Goal: Information Seeking & Learning: Learn about a topic

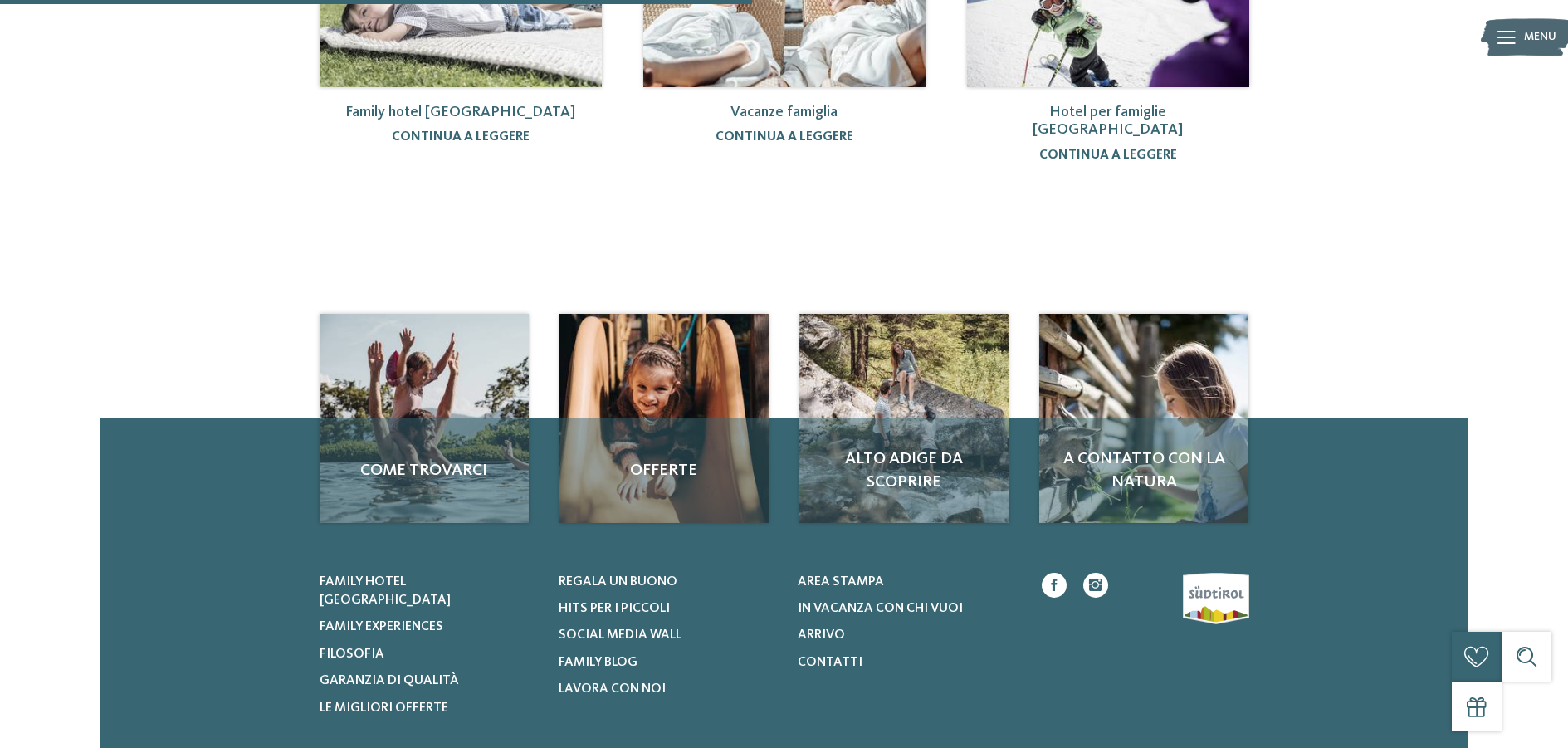
scroll to position [415, 0]
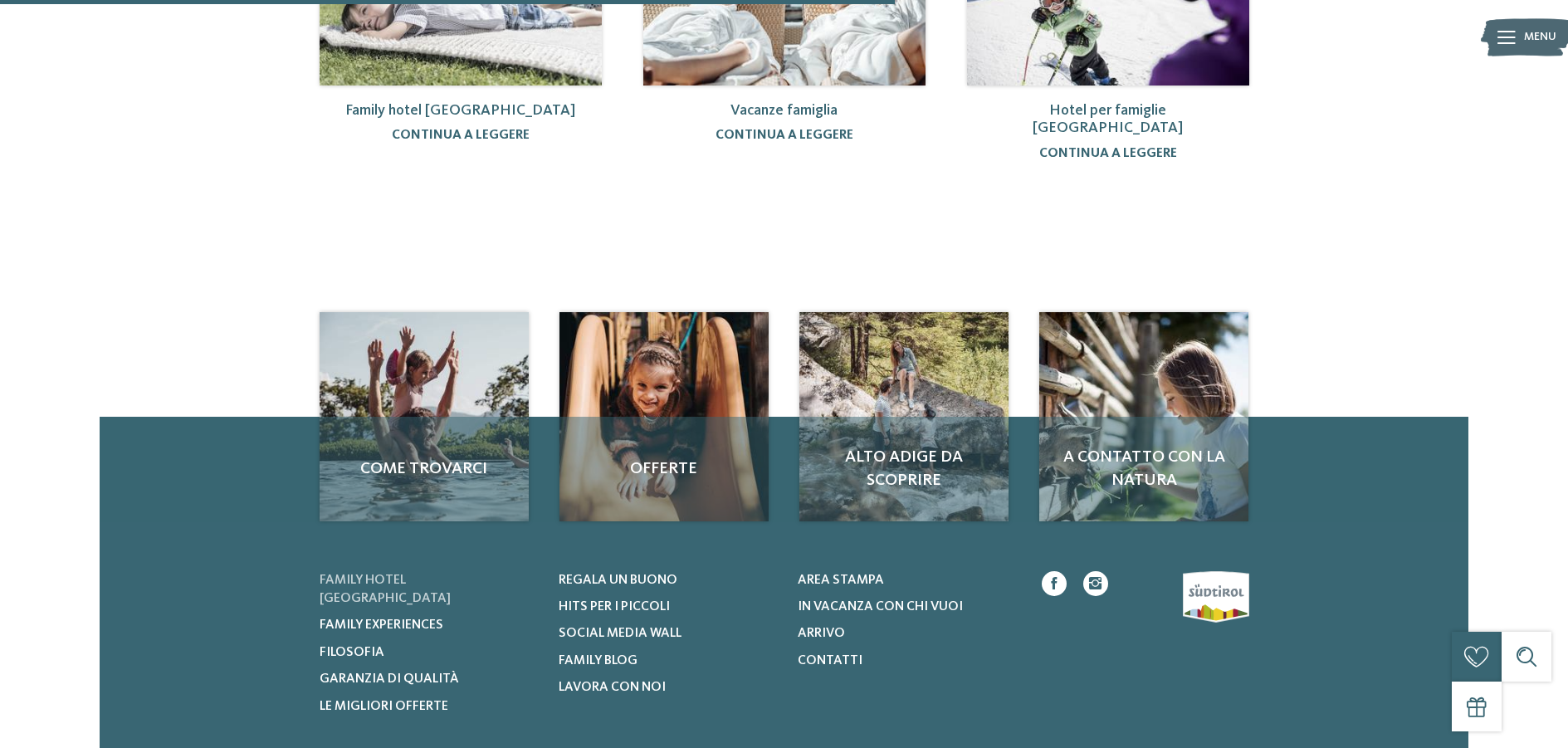
click at [434, 574] on span "Family hotel [GEOGRAPHIC_DATA]" at bounding box center [385, 590] width 131 height 32
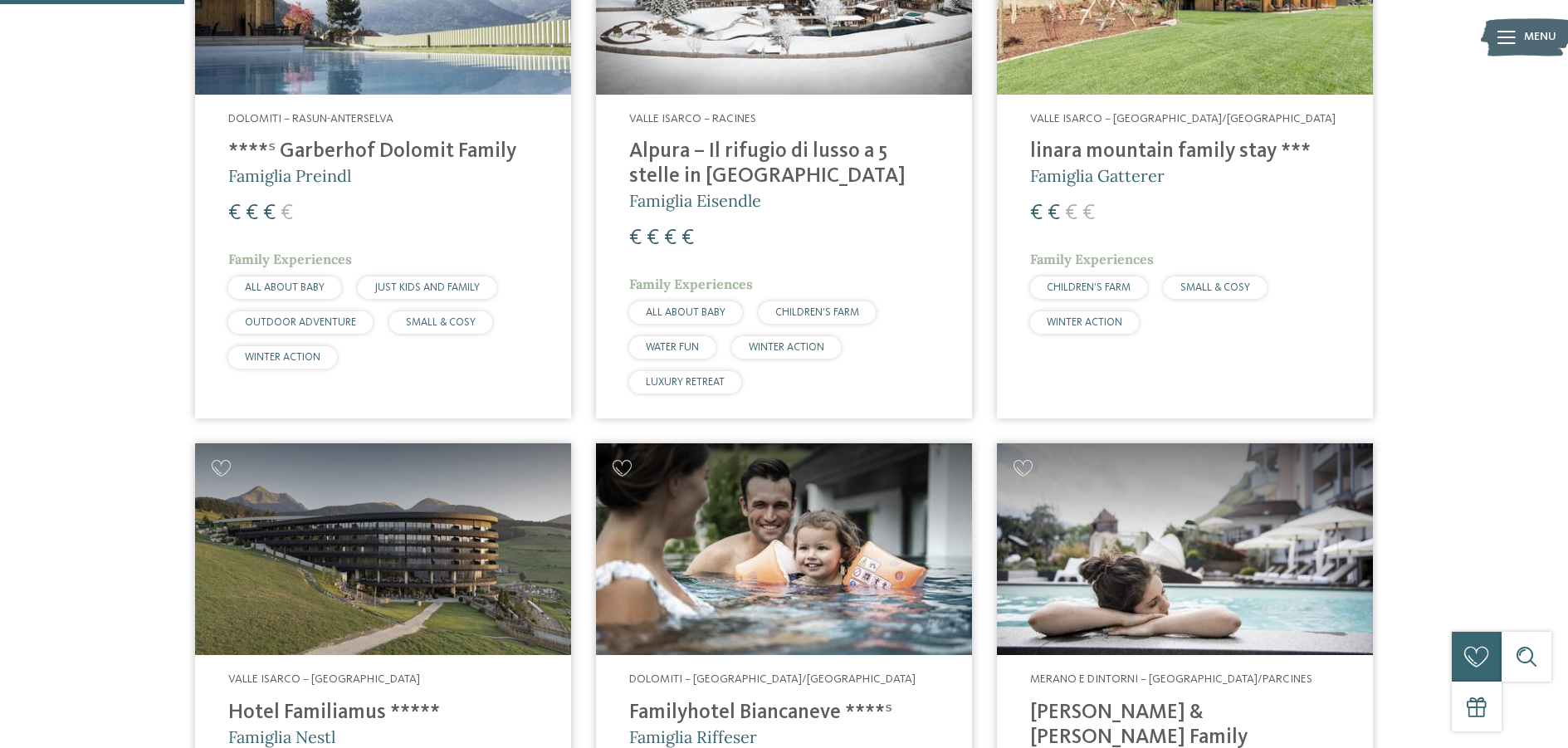
scroll to position [747, 0]
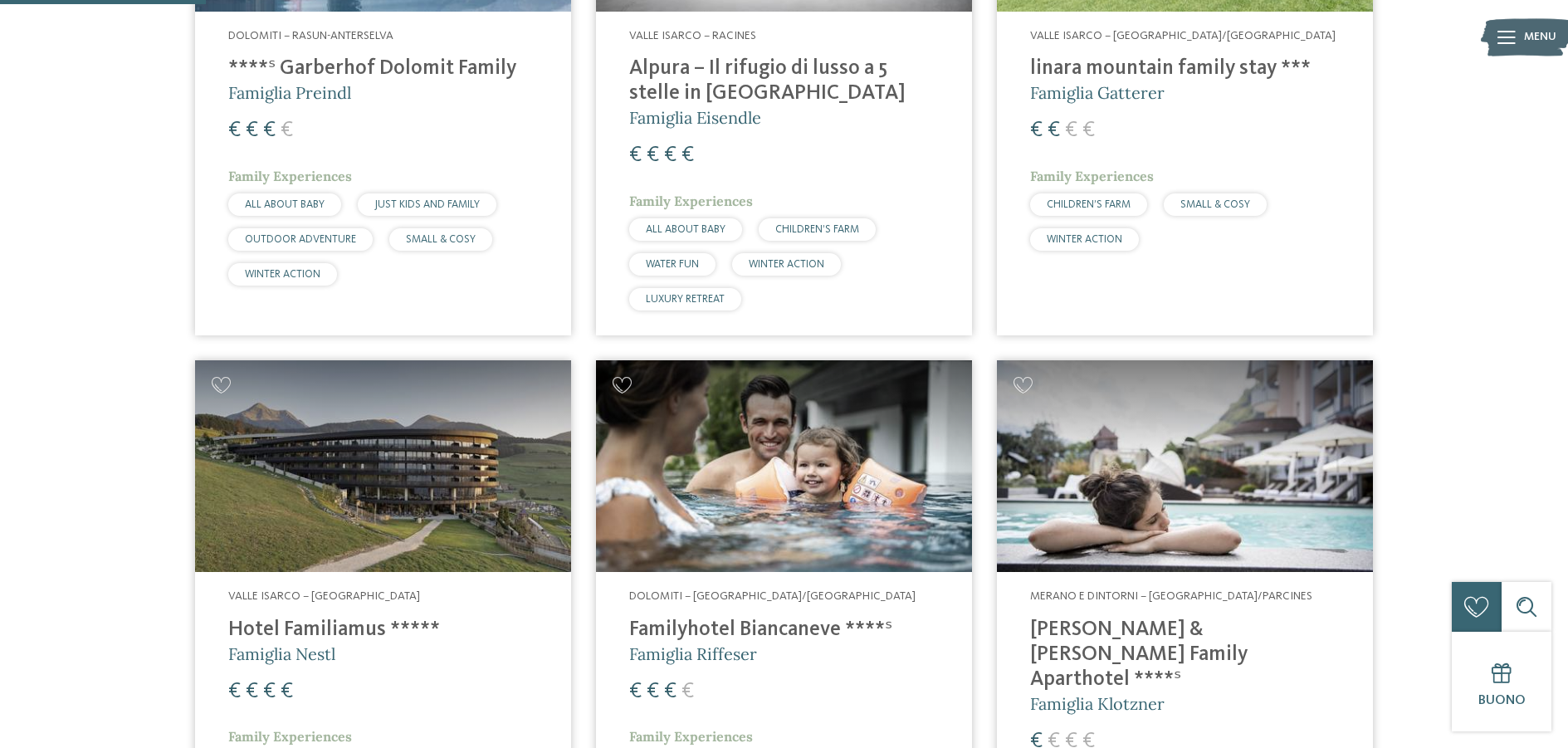
click at [1136, 66] on h4 "linara mountain family stay ***" at bounding box center [1186, 69] width 310 height 25
click at [1111, 617] on h4 "Heidi & Edith Family Aparthotel ****ˢ" at bounding box center [1186, 655] width 310 height 75
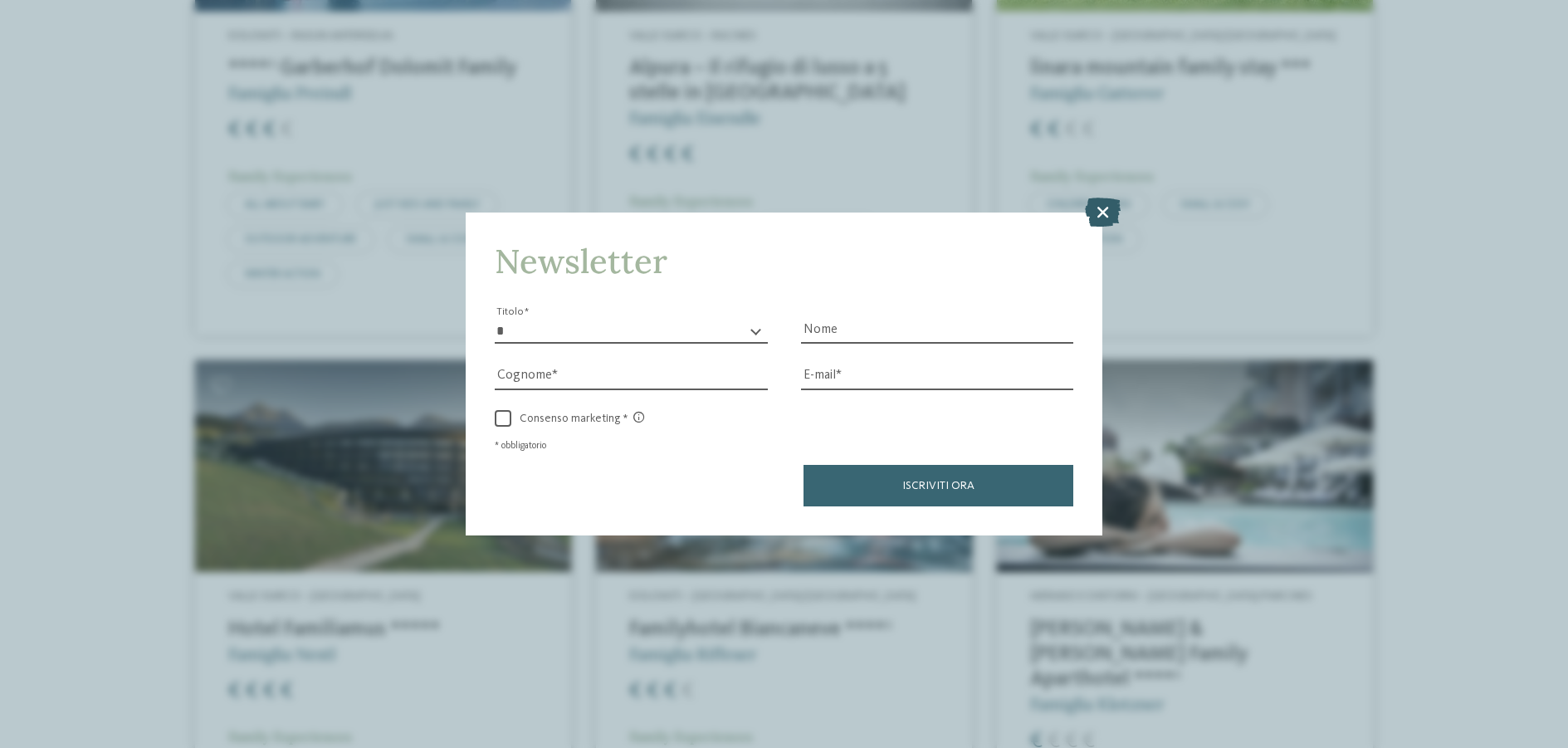
click at [1099, 209] on icon at bounding box center [1102, 212] width 36 height 29
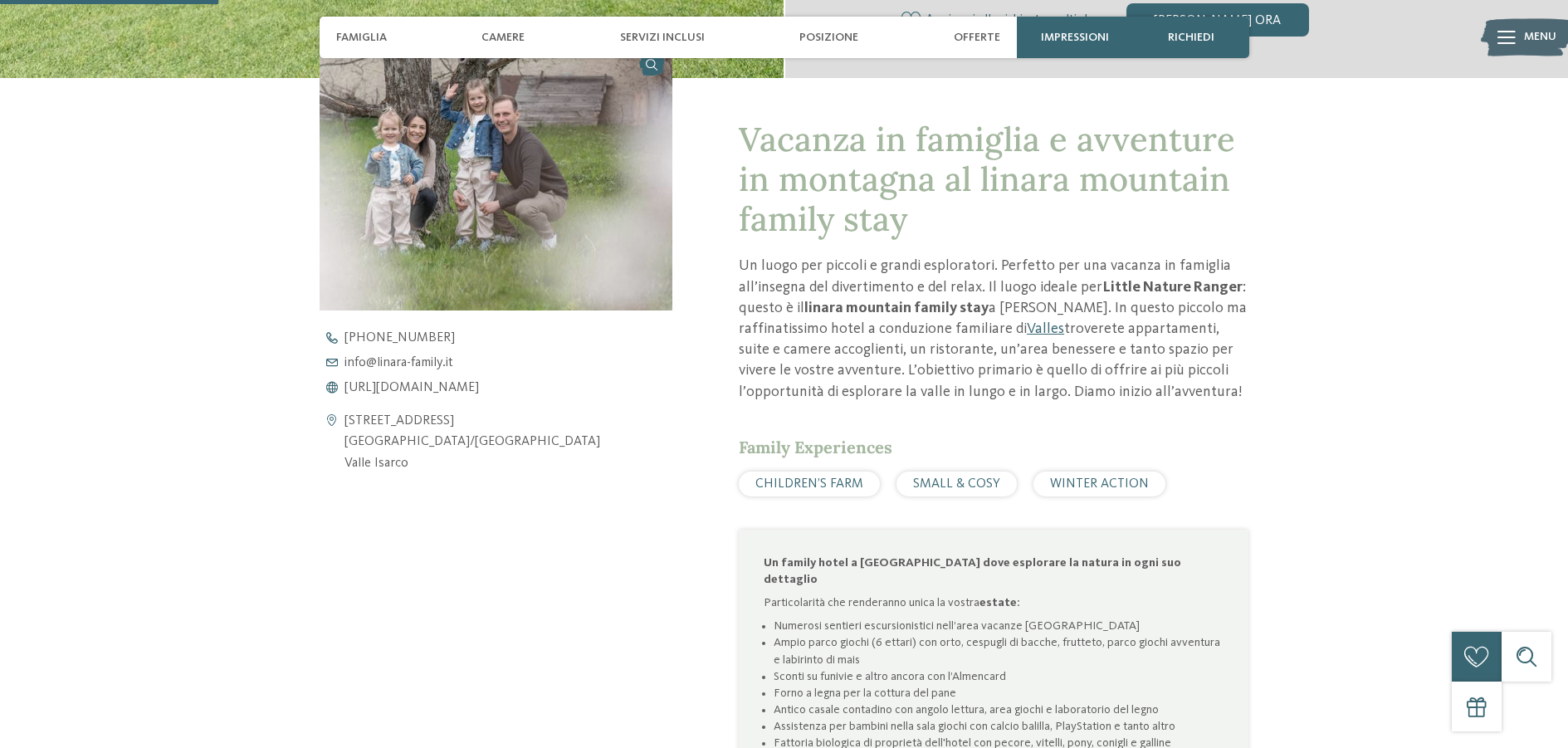
scroll to position [747, 0]
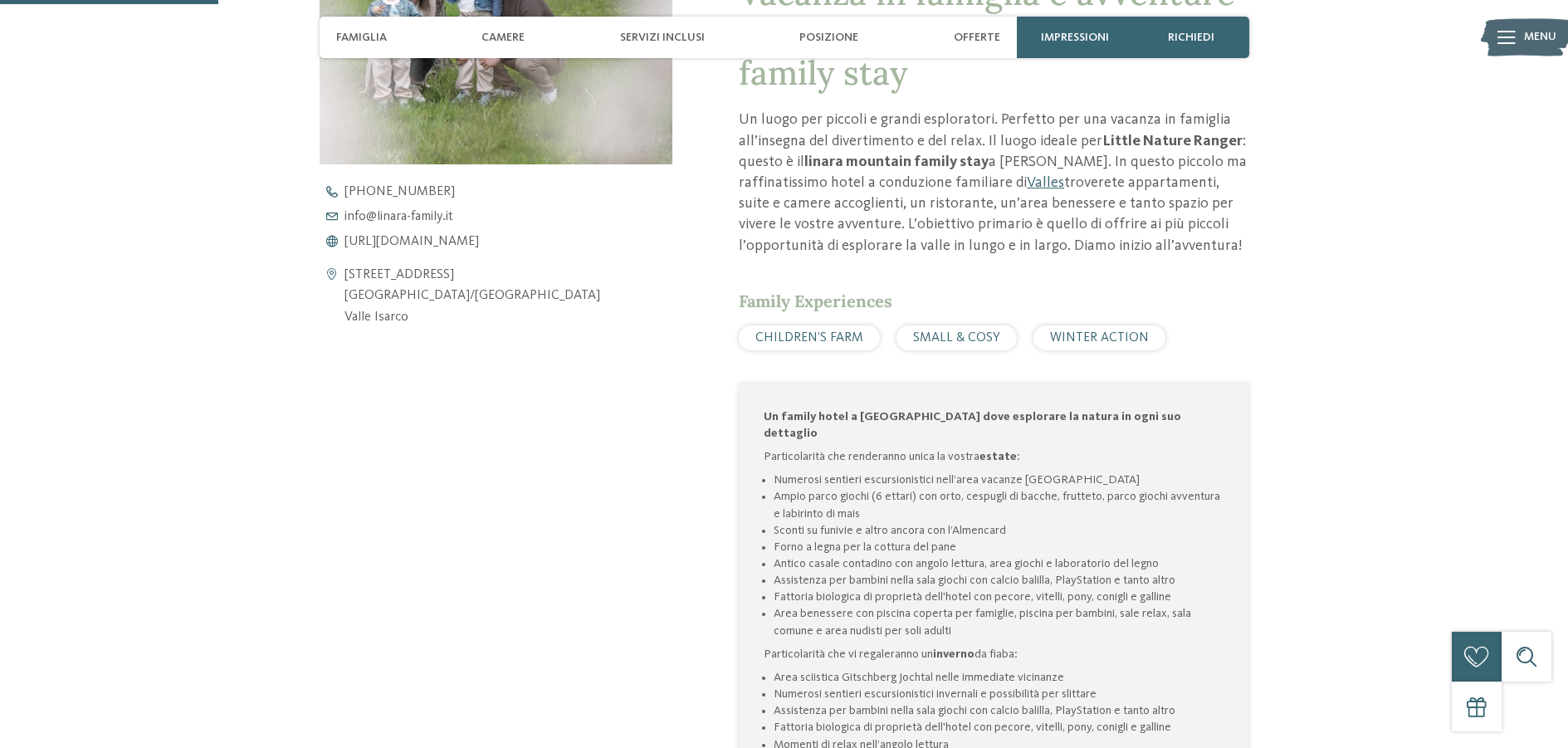
click at [1086, 337] on span "WINTER ACTION" at bounding box center [1099, 338] width 99 height 13
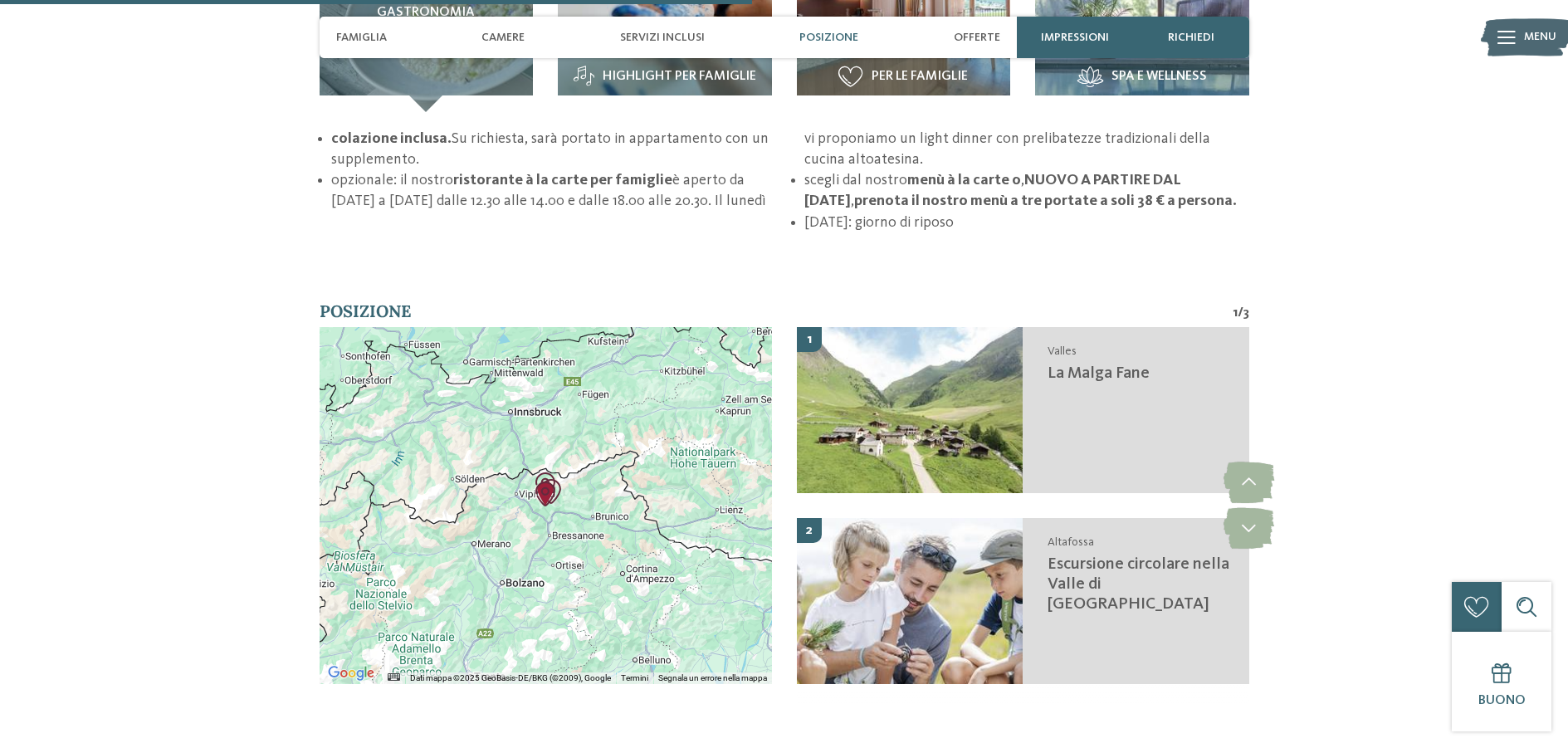
scroll to position [2573, 0]
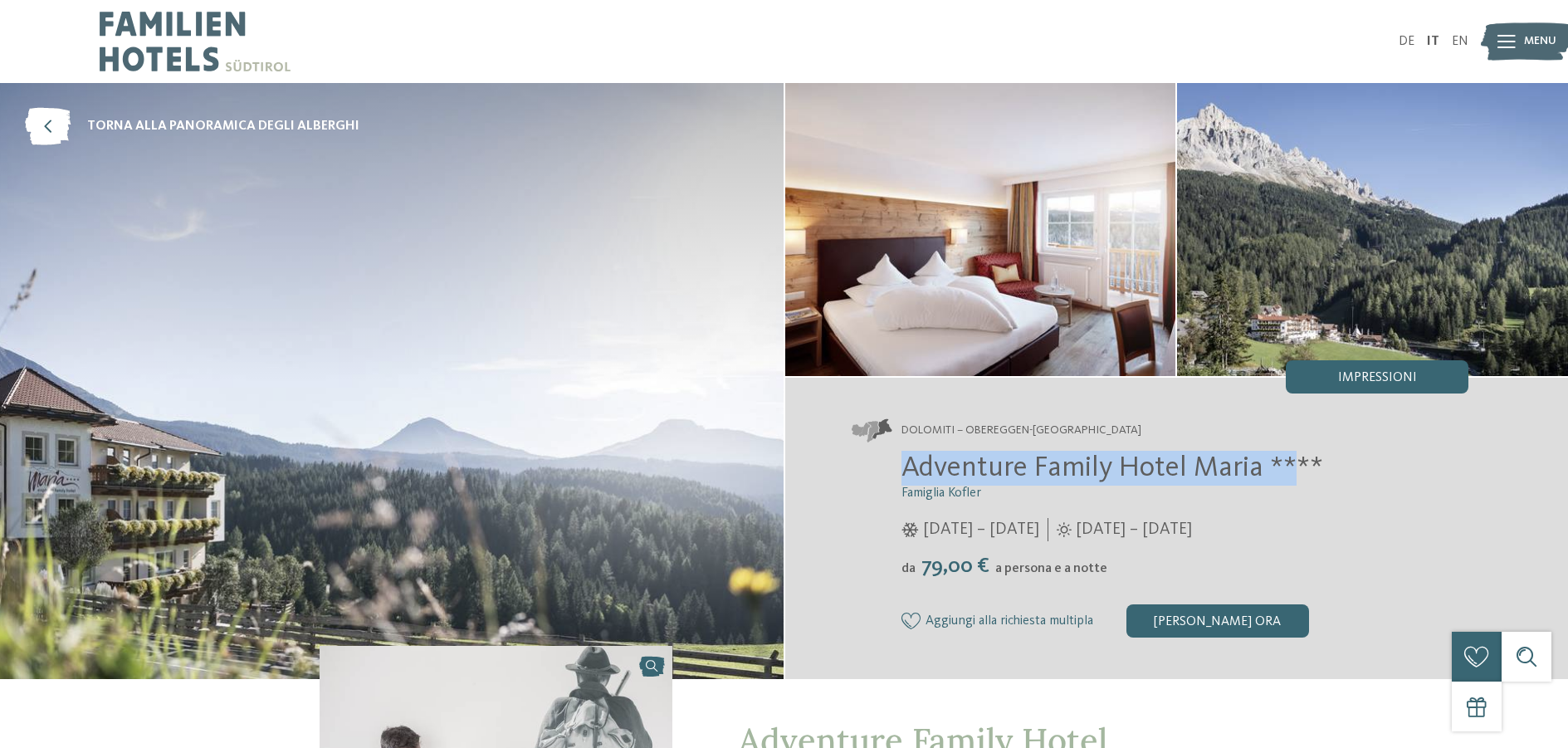
drag, startPoint x: 1296, startPoint y: 460, endPoint x: 903, endPoint y: 475, distance: 393.3
click at [903, 475] on span "Adventure Family Hotel Maria ****" at bounding box center [1112, 467] width 422 height 29
copy span "Adventure Family Hotel Maria **"
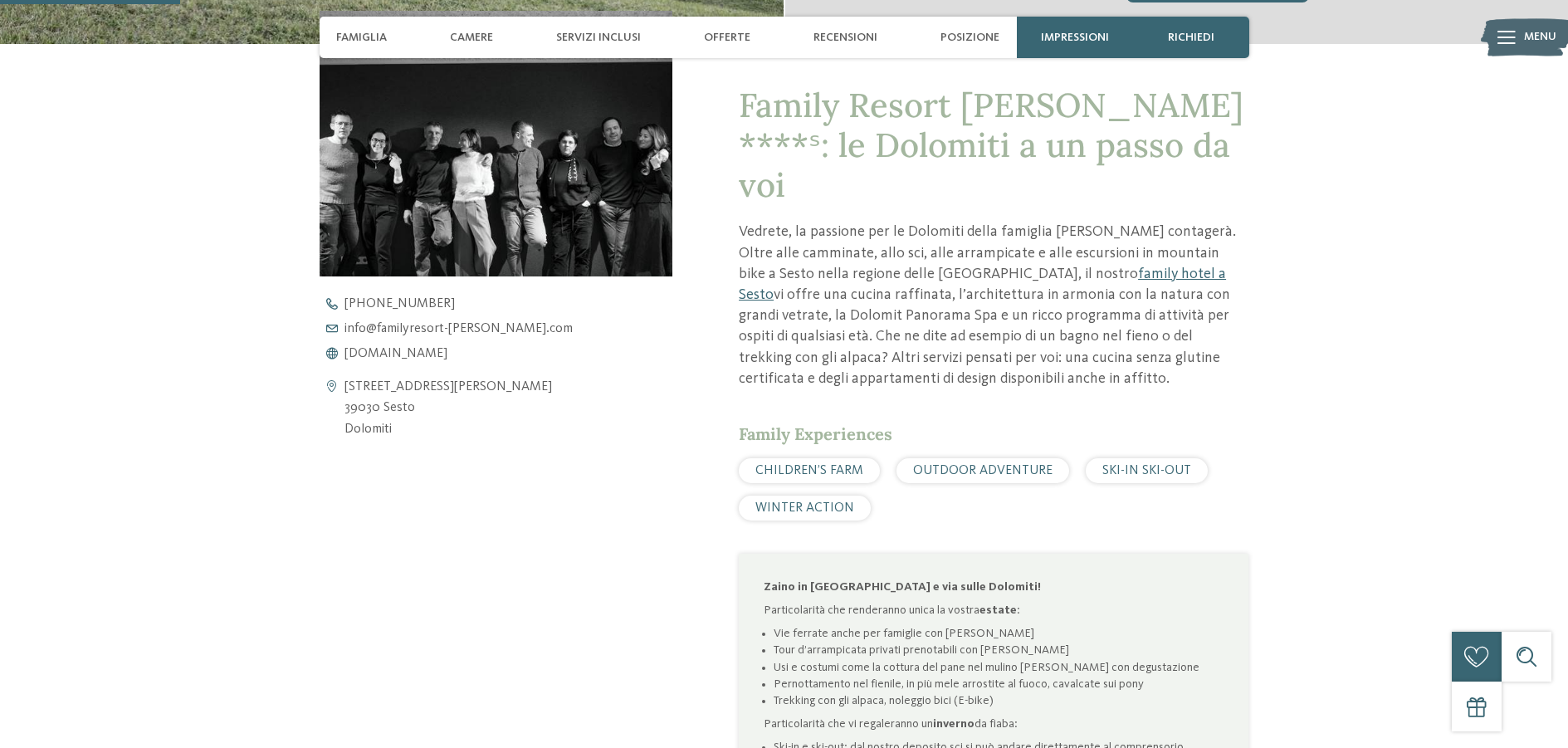
scroll to position [664, 0]
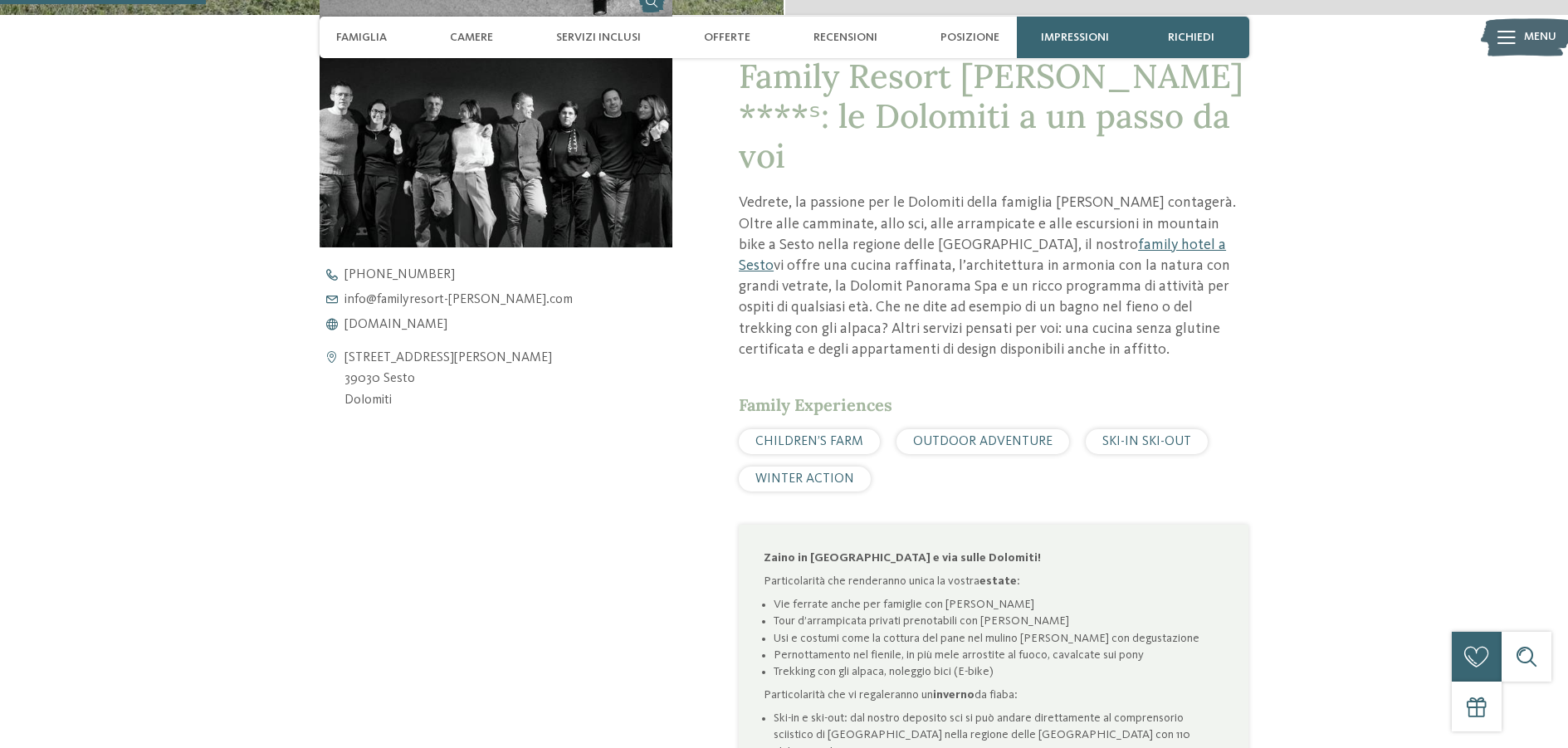
click at [327, 356] on icon at bounding box center [332, 379] width 25 height 64
click at [369, 356] on address "Via S. Giuseppe 40 39030 Sesto Dolomiti" at bounding box center [448, 379] width 207 height 64
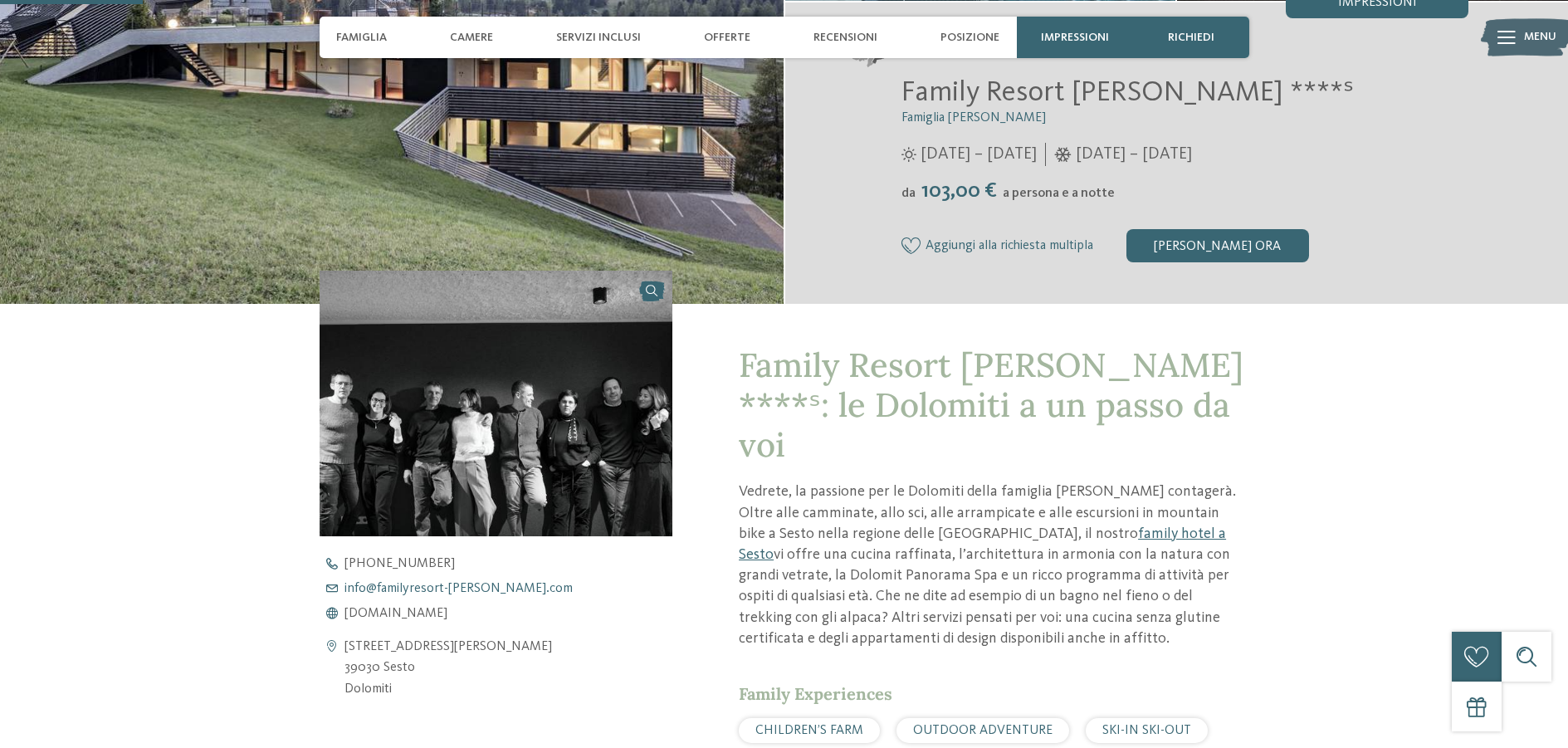
scroll to position [332, 0]
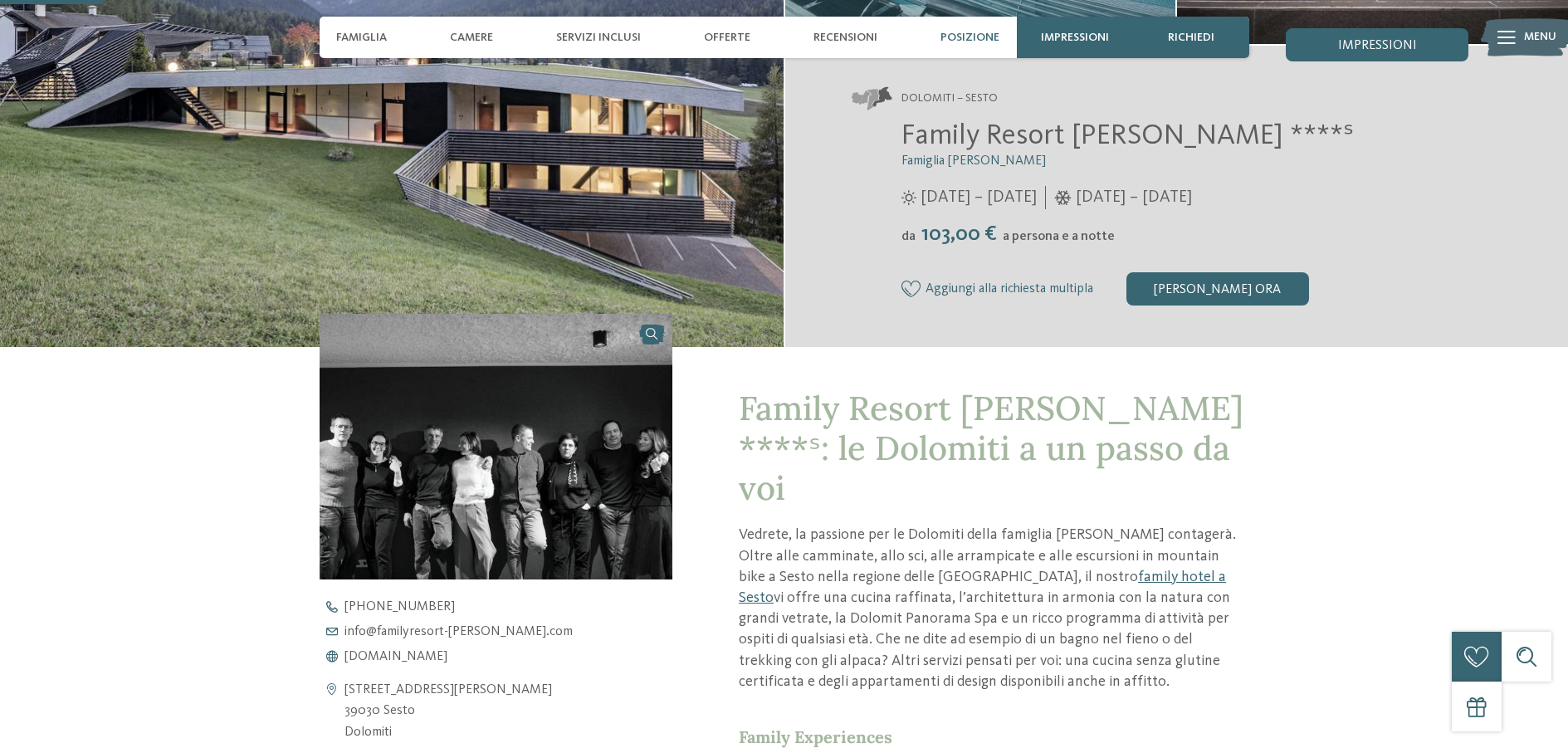
click at [969, 34] on span "Posizione" at bounding box center [970, 37] width 59 height 14
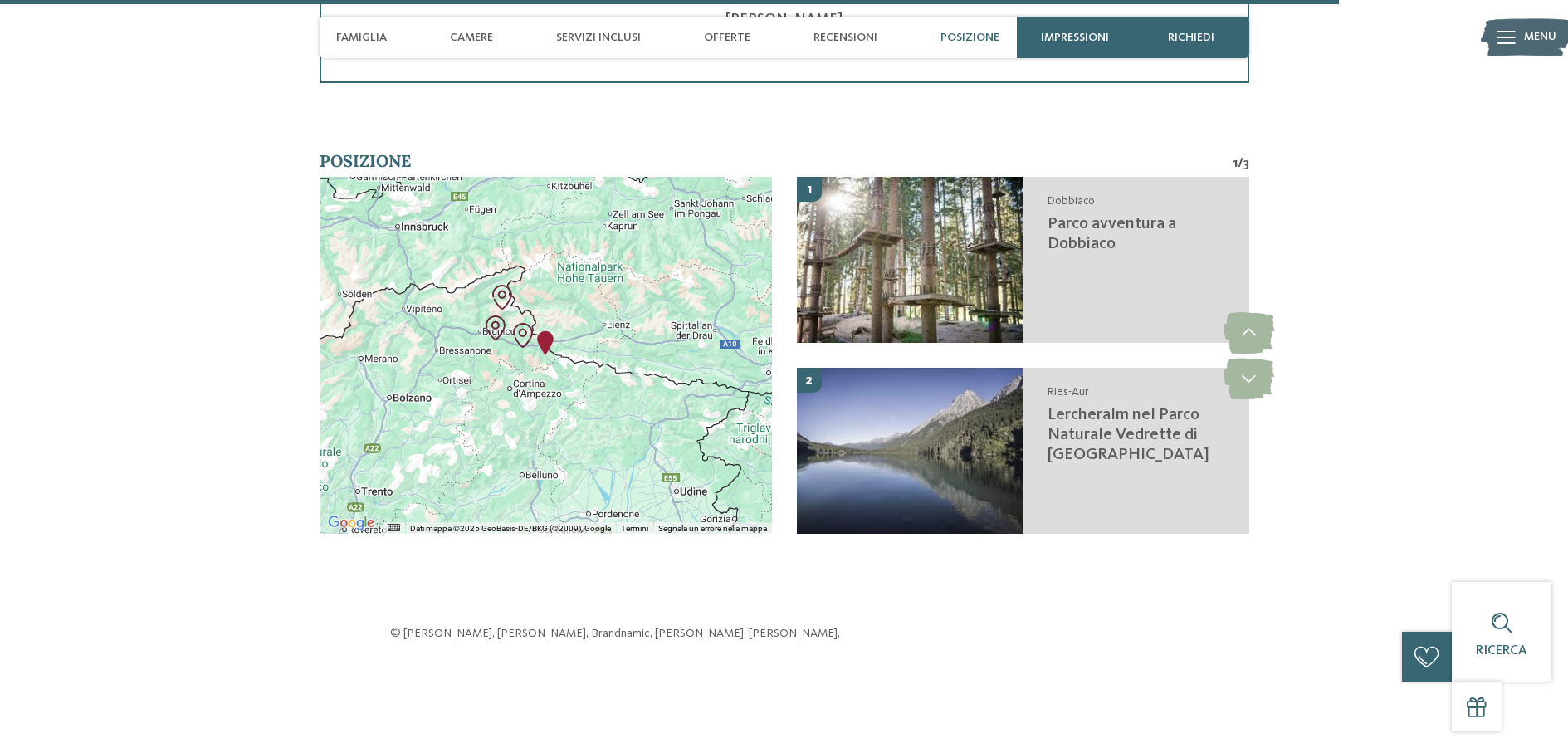
scroll to position [4321, 0]
click at [558, 305] on div at bounding box center [546, 353] width 452 height 357
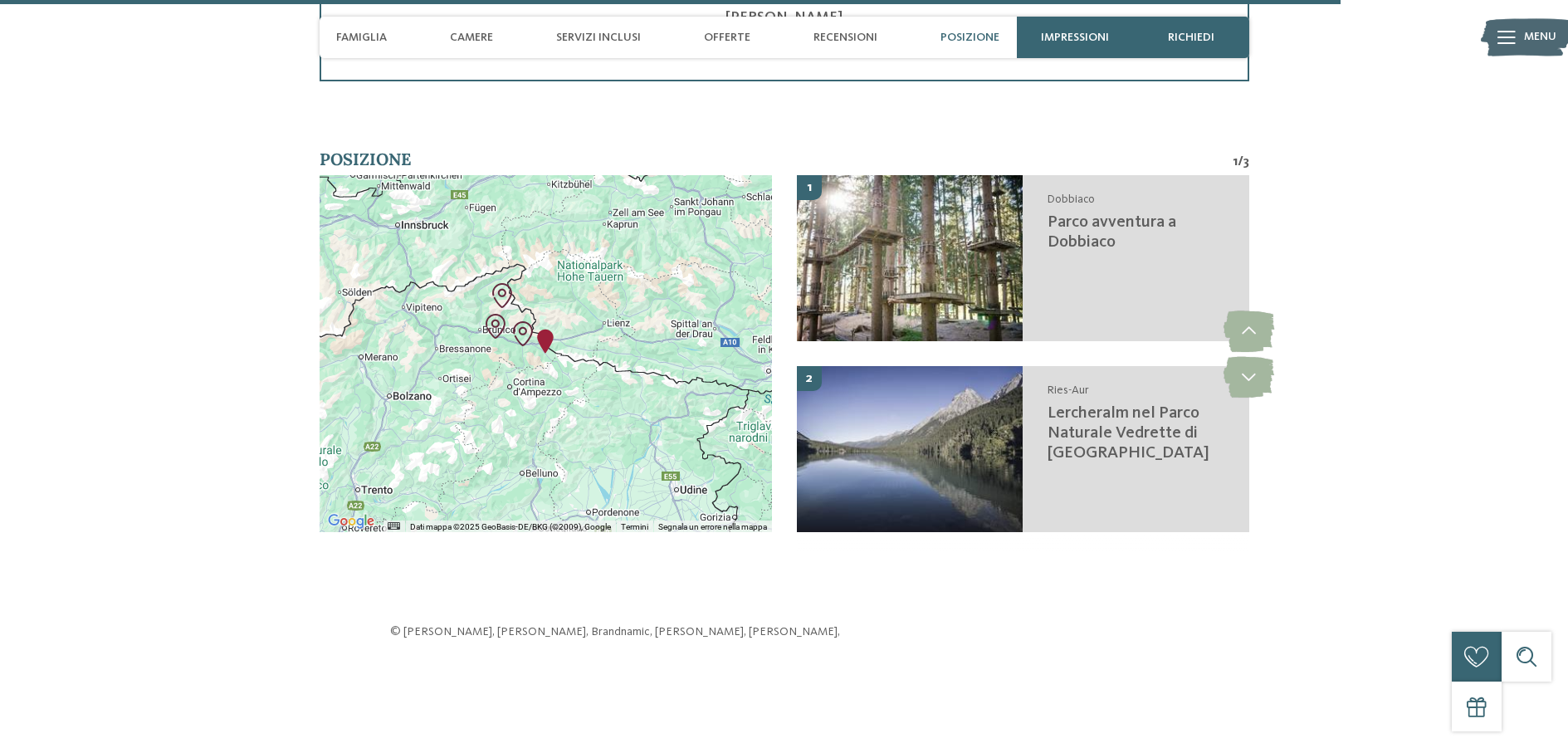
click at [541, 305] on div at bounding box center [546, 353] width 452 height 357
click at [536, 305] on div at bounding box center [546, 353] width 452 height 357
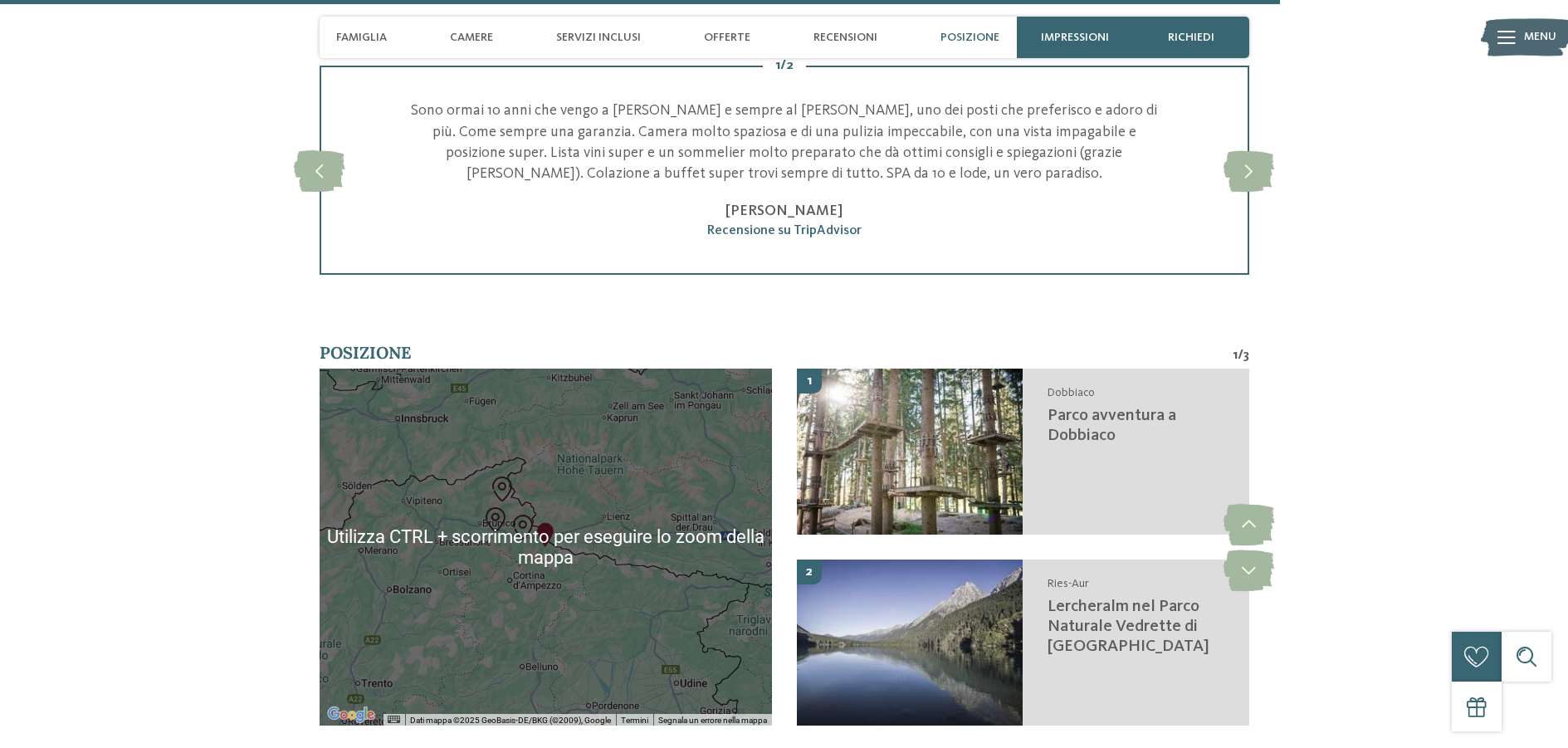
scroll to position [4156, 0]
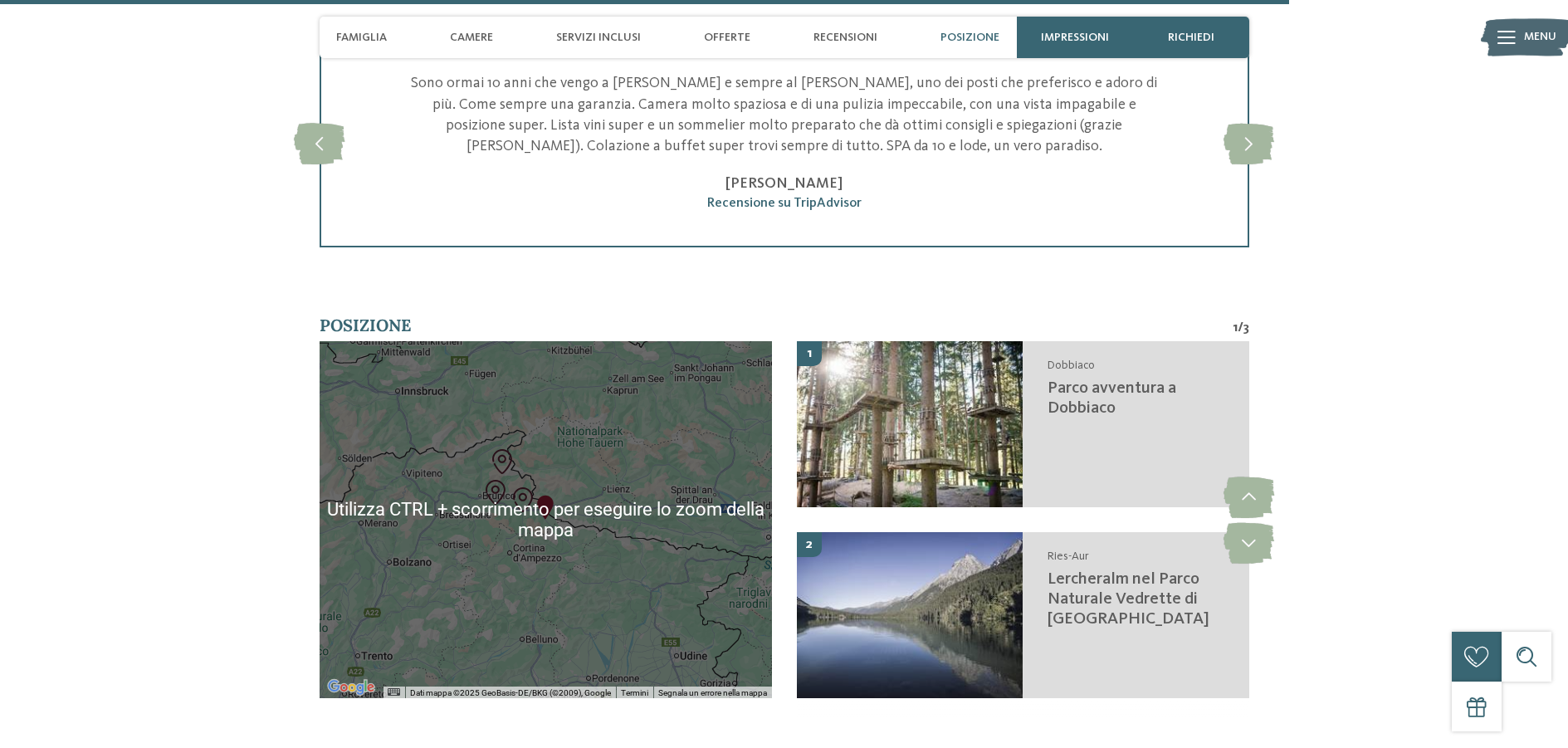
click at [561, 352] on div at bounding box center [546, 520] width 452 height 357
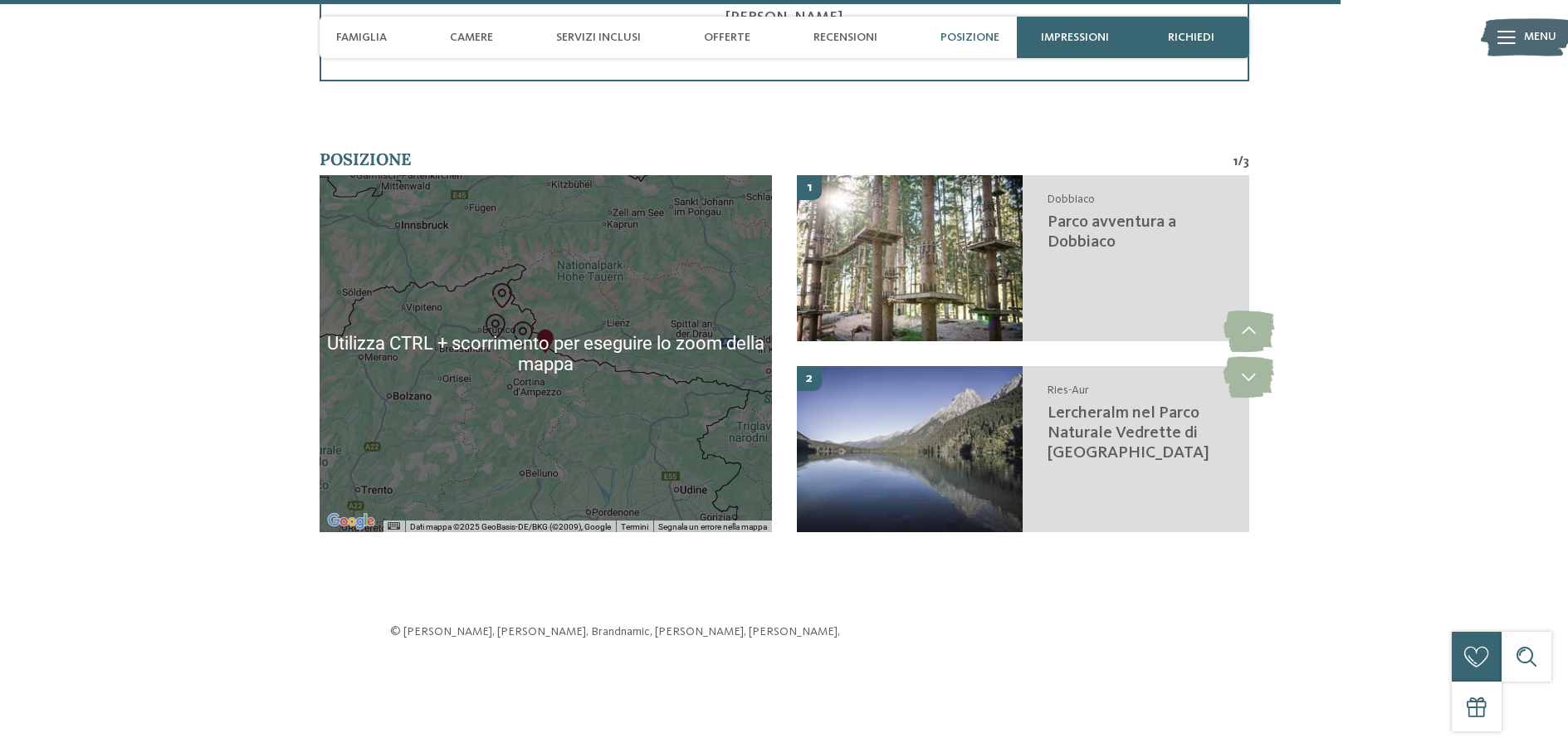
click at [407, 405] on div at bounding box center [546, 353] width 452 height 357
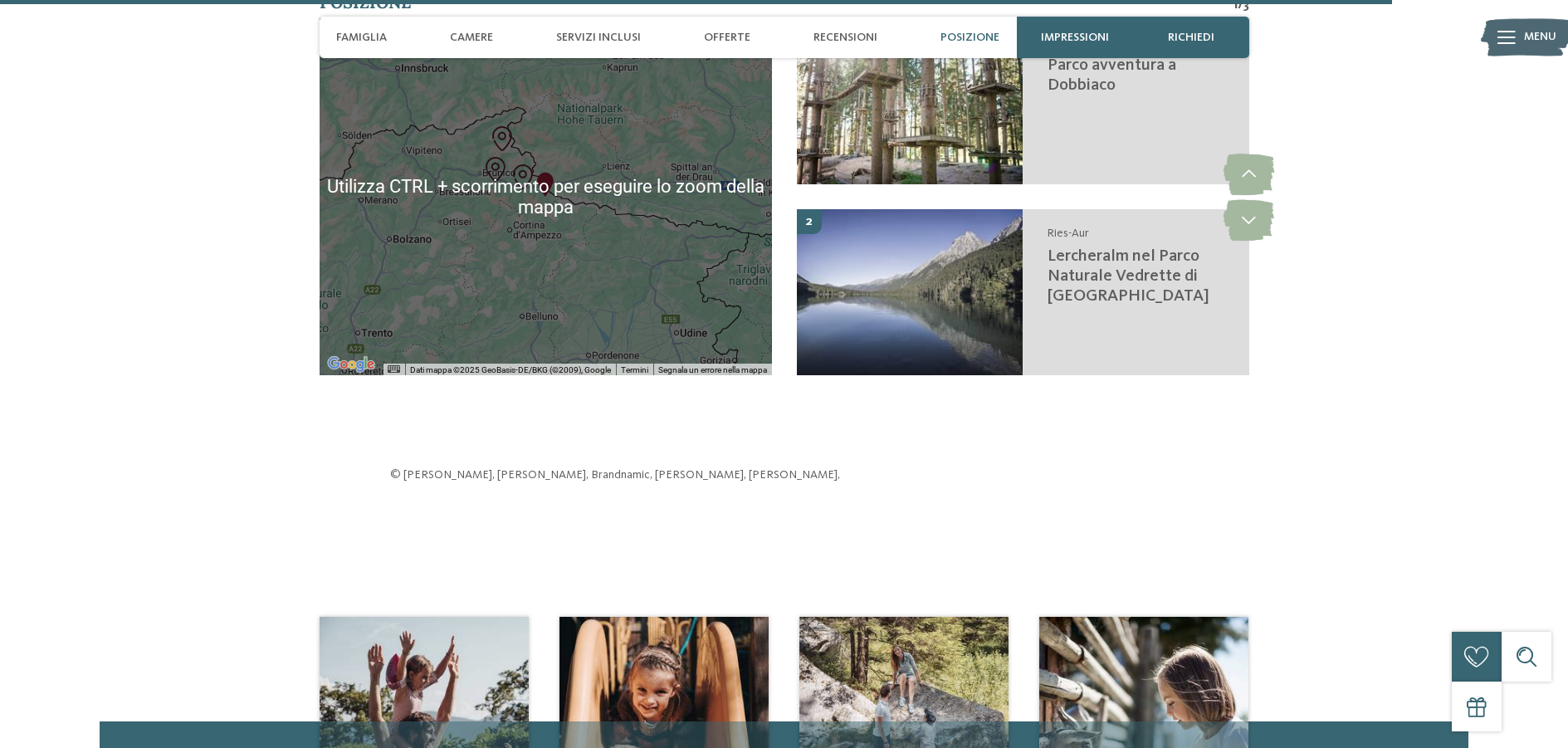
scroll to position [4487, 0]
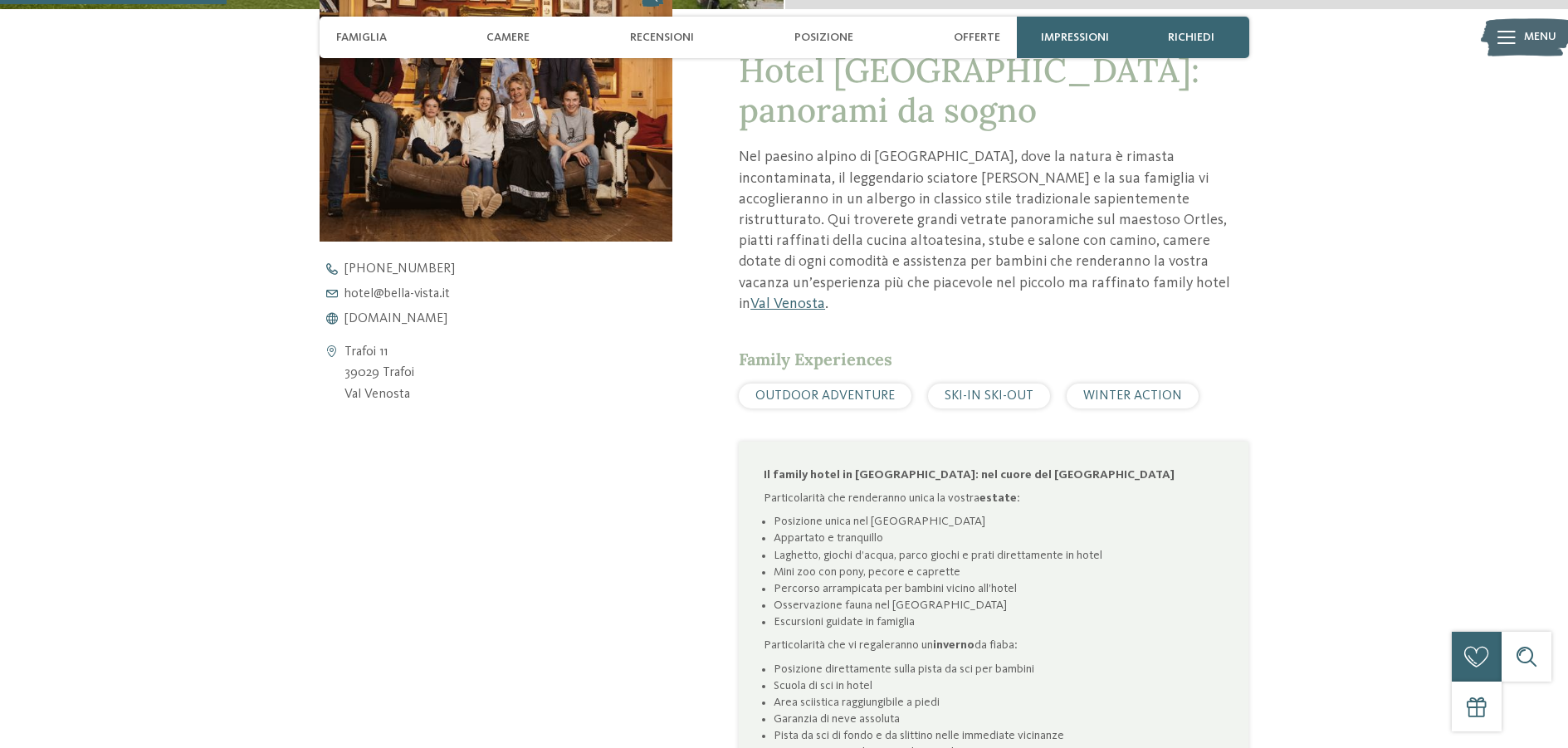
scroll to position [1079, 0]
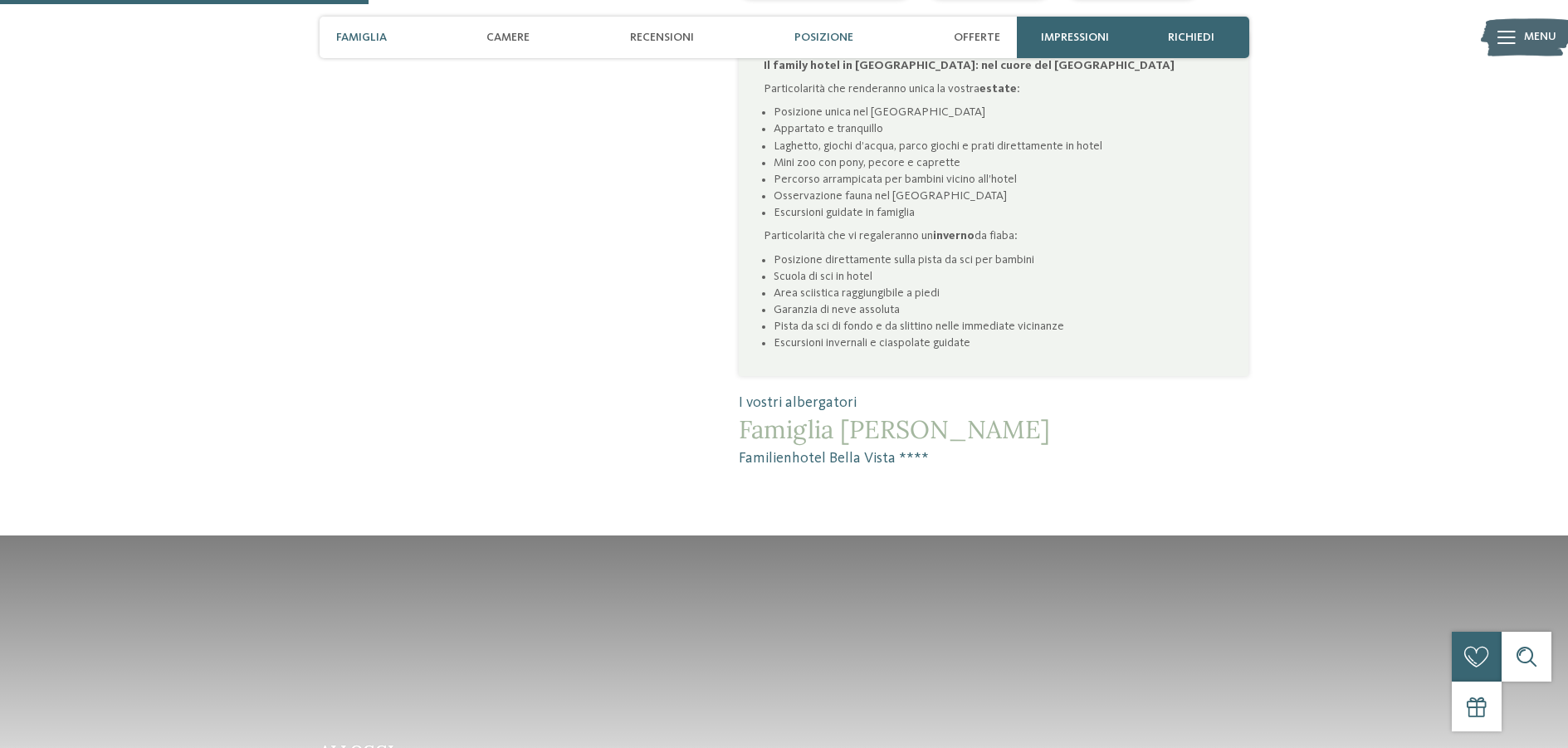
click at [829, 38] on span "Posizione" at bounding box center [824, 37] width 59 height 14
click at [828, 38] on span "Posizione" at bounding box center [824, 37] width 59 height 14
click at [805, 42] on span "Posizione" at bounding box center [824, 37] width 59 height 14
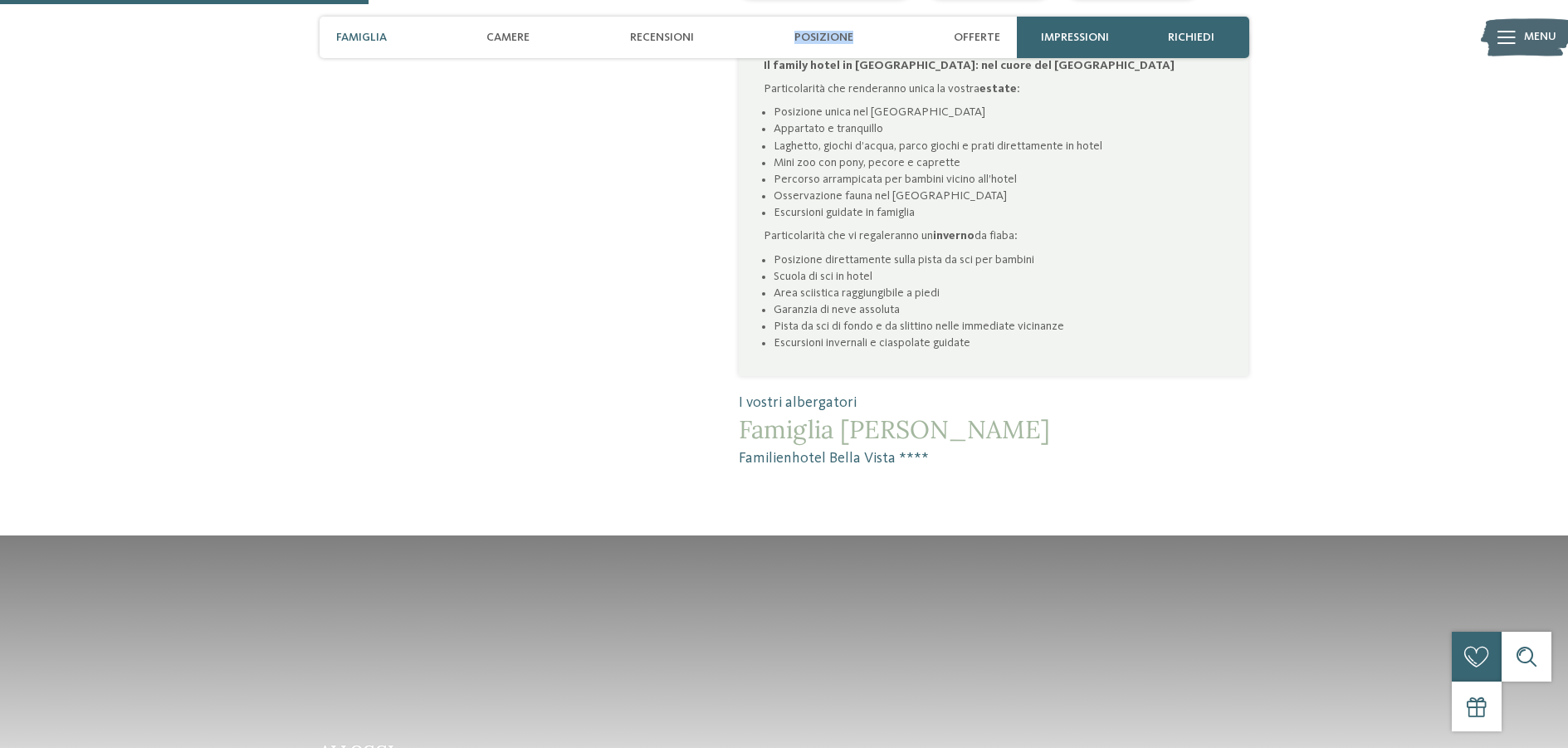
click at [805, 42] on span "Posizione" at bounding box center [824, 37] width 59 height 14
click at [807, 42] on span "Posizione" at bounding box center [824, 37] width 59 height 14
click at [805, 42] on span "Posizione" at bounding box center [824, 37] width 59 height 14
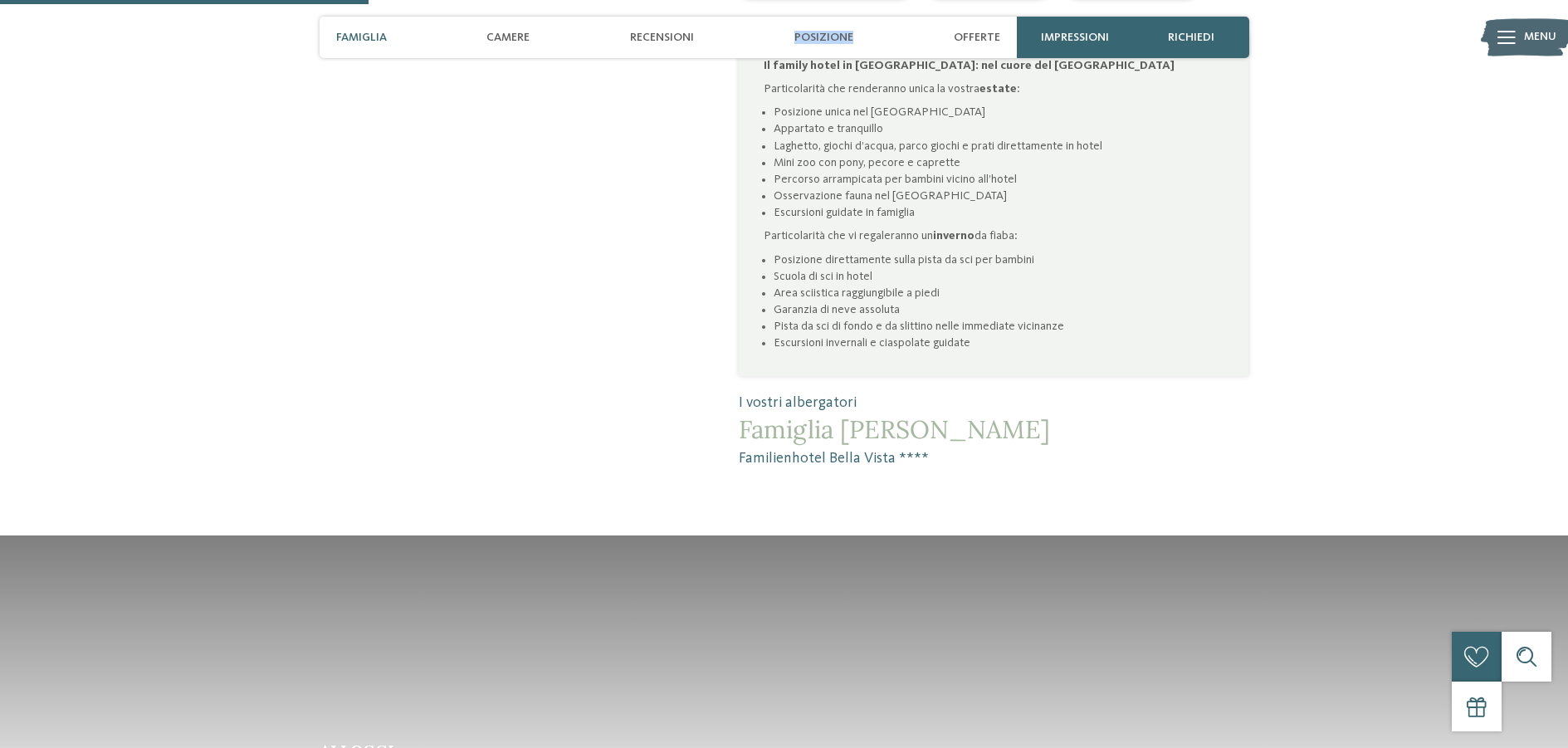
click at [805, 42] on span "Posizione" at bounding box center [824, 37] width 59 height 14
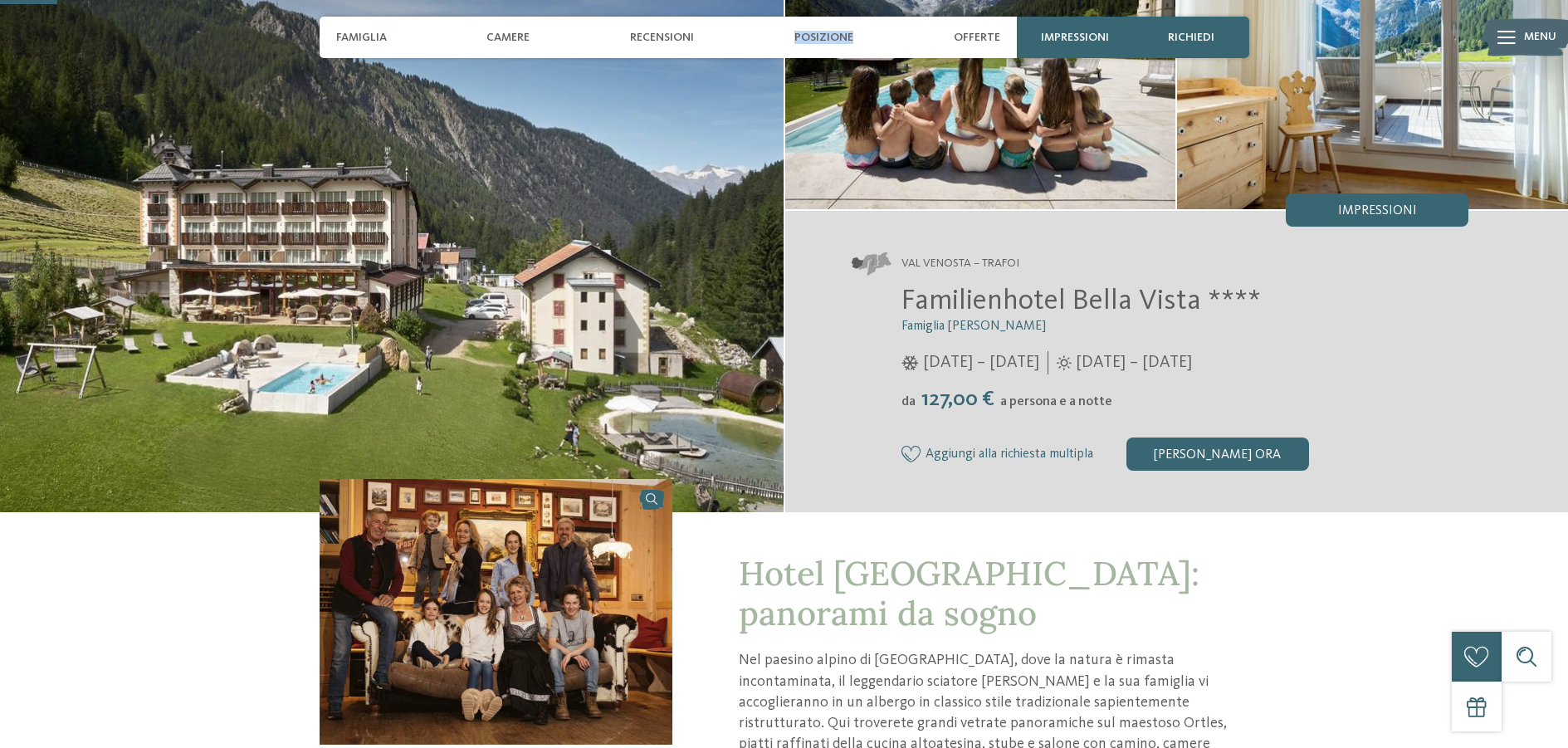
scroll to position [0, 0]
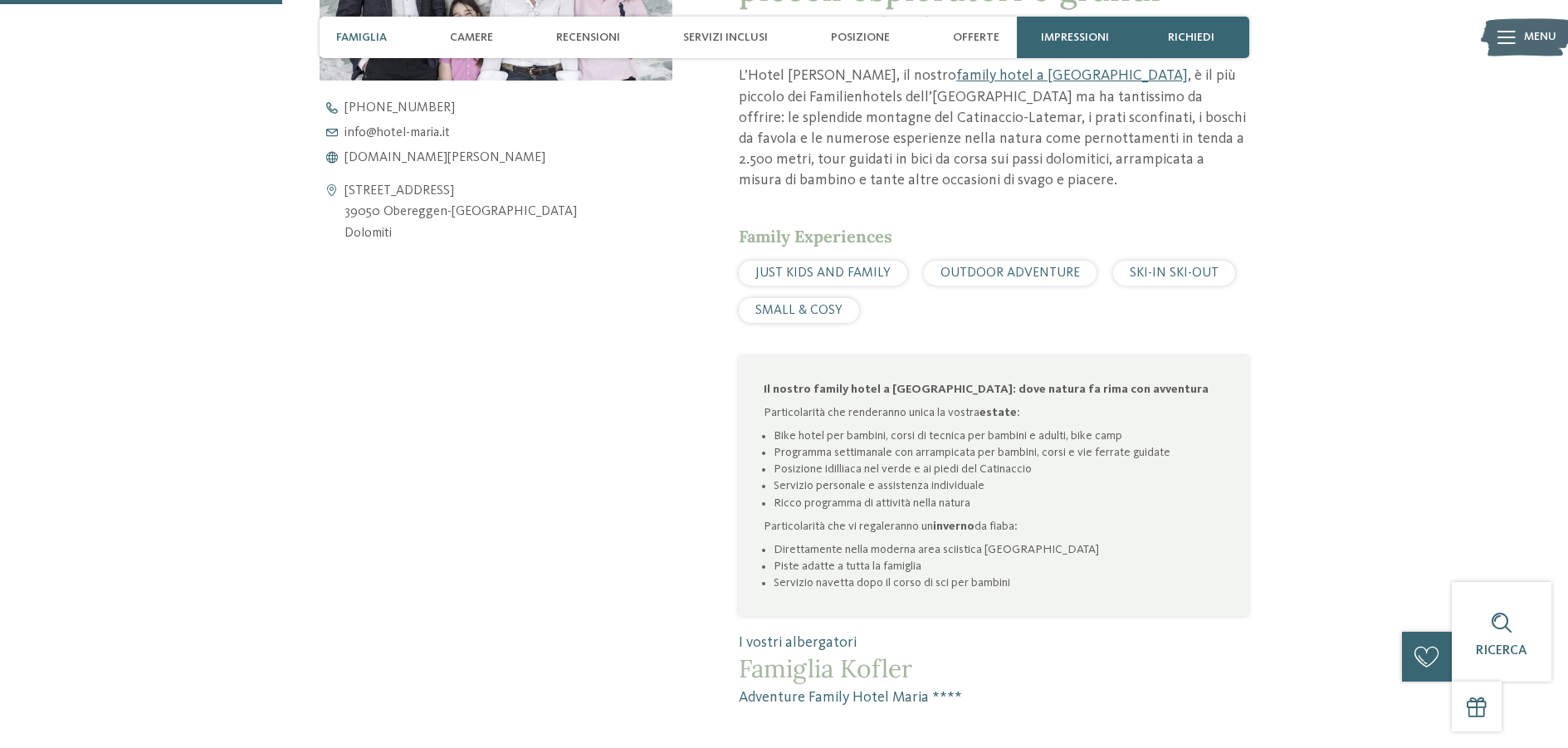
scroll to position [913, 0]
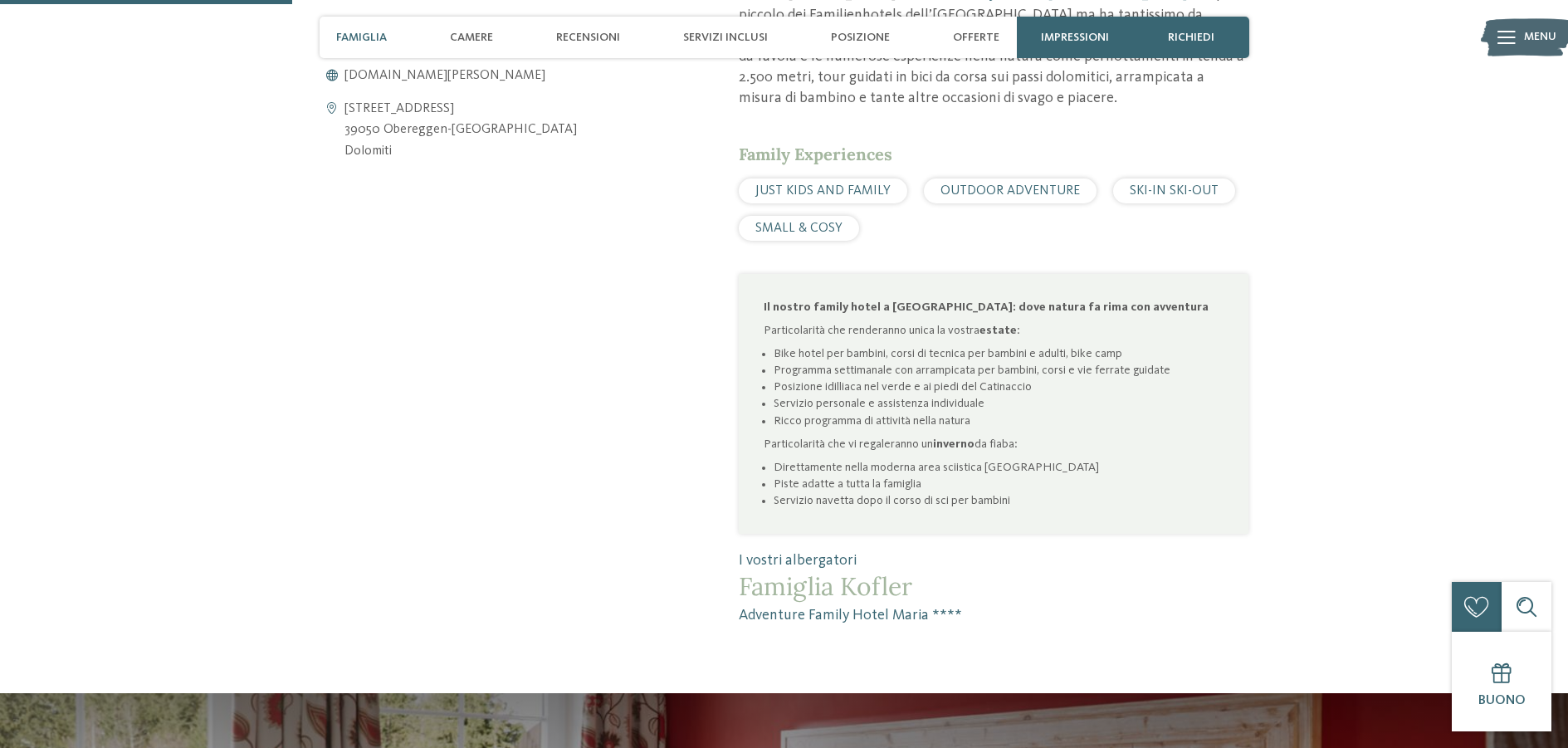
click at [1173, 184] on span "SKI-IN SKI-OUT" at bounding box center [1174, 191] width 89 height 13
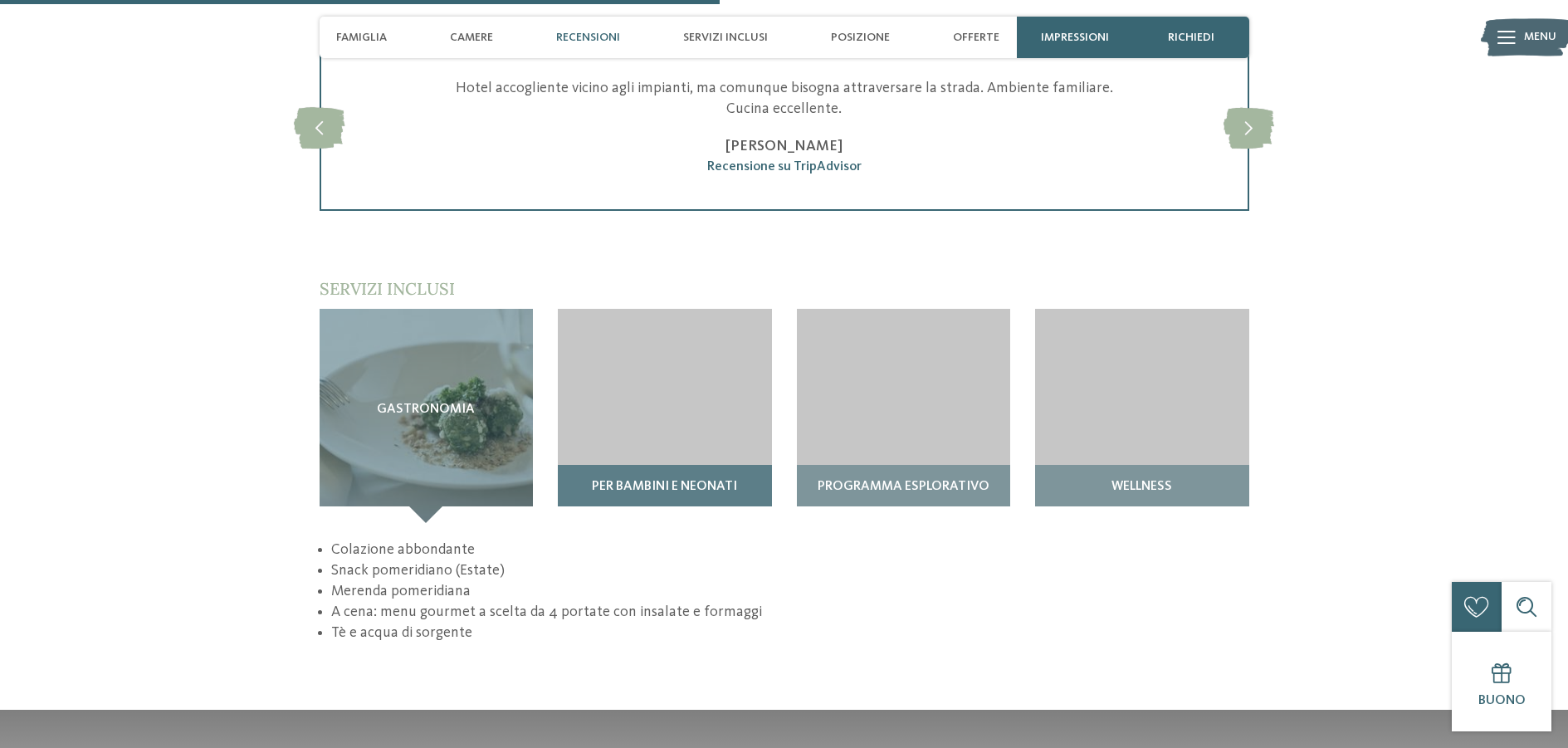
scroll to position [2241, 0]
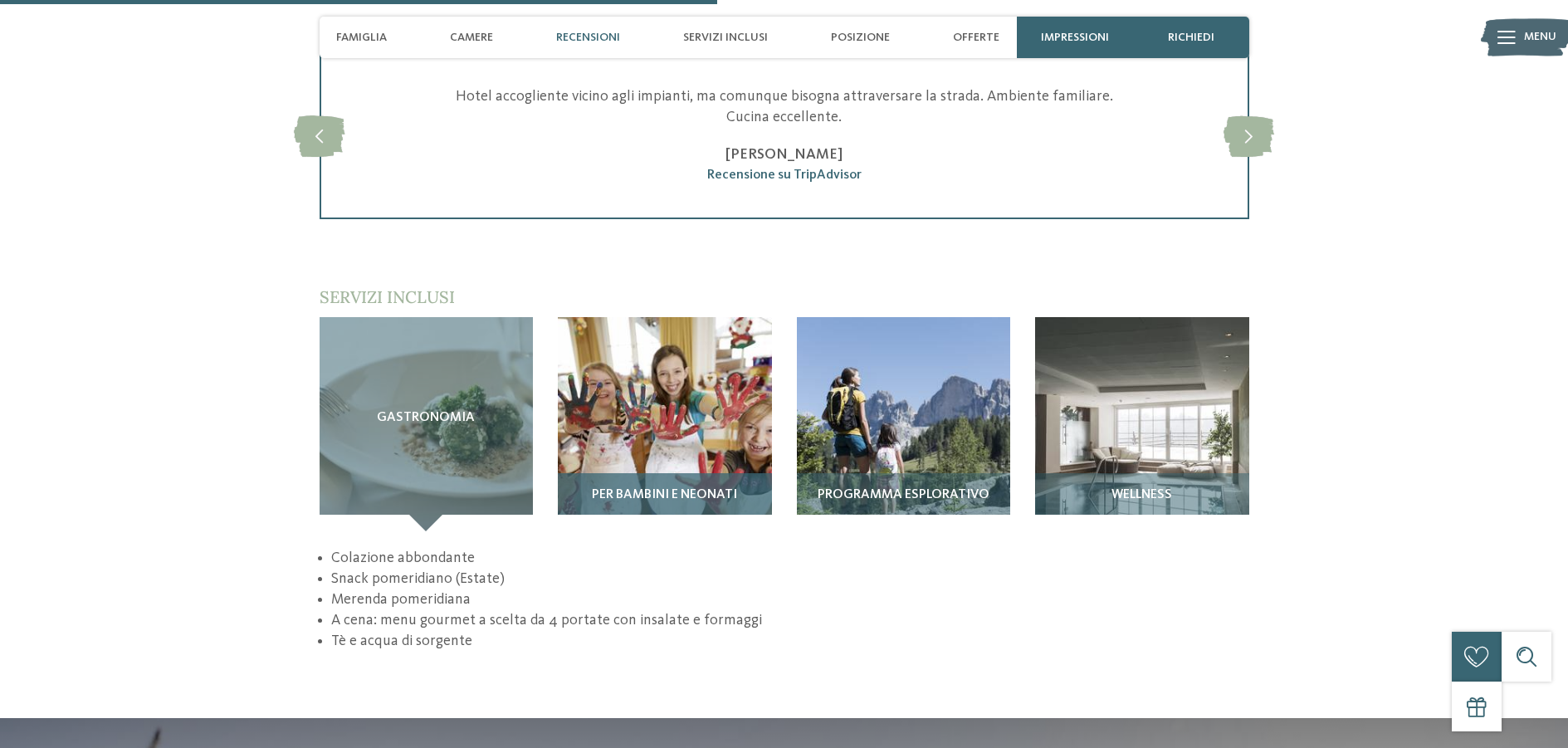
click at [716, 350] on img at bounding box center [665, 424] width 214 height 214
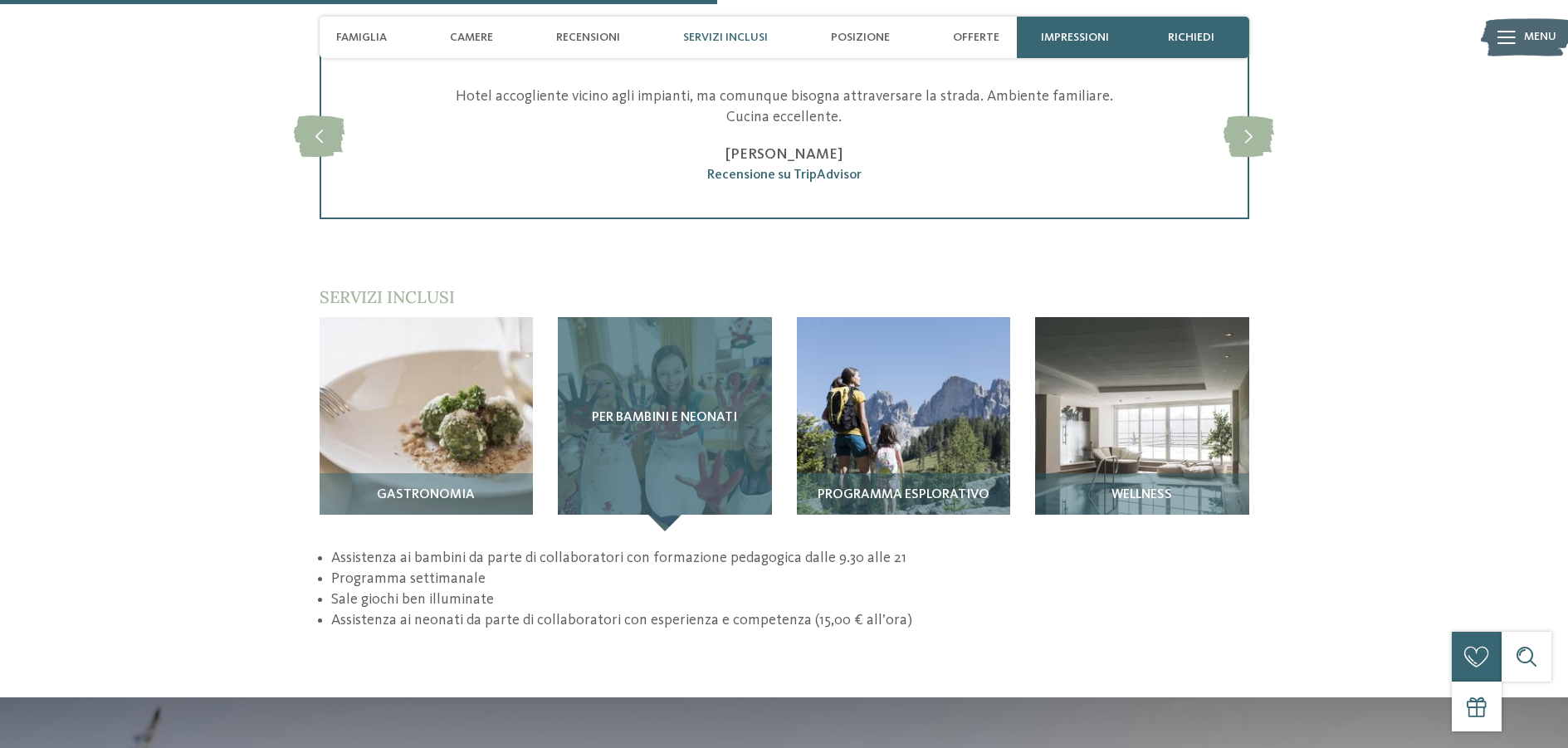
click at [716, 349] on div "Per bambini e neonati" at bounding box center [665, 424] width 214 height 214
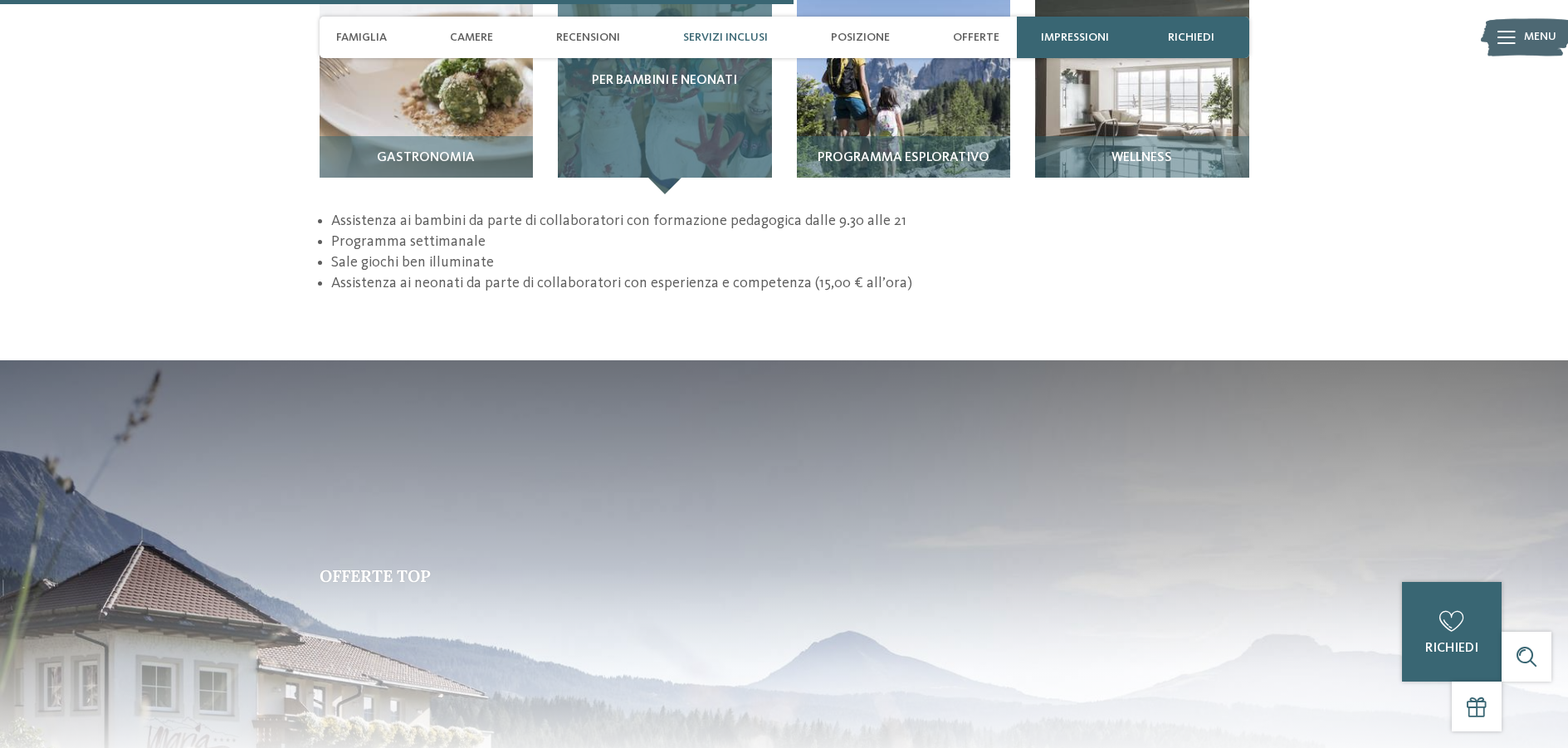
scroll to position [2407, 0]
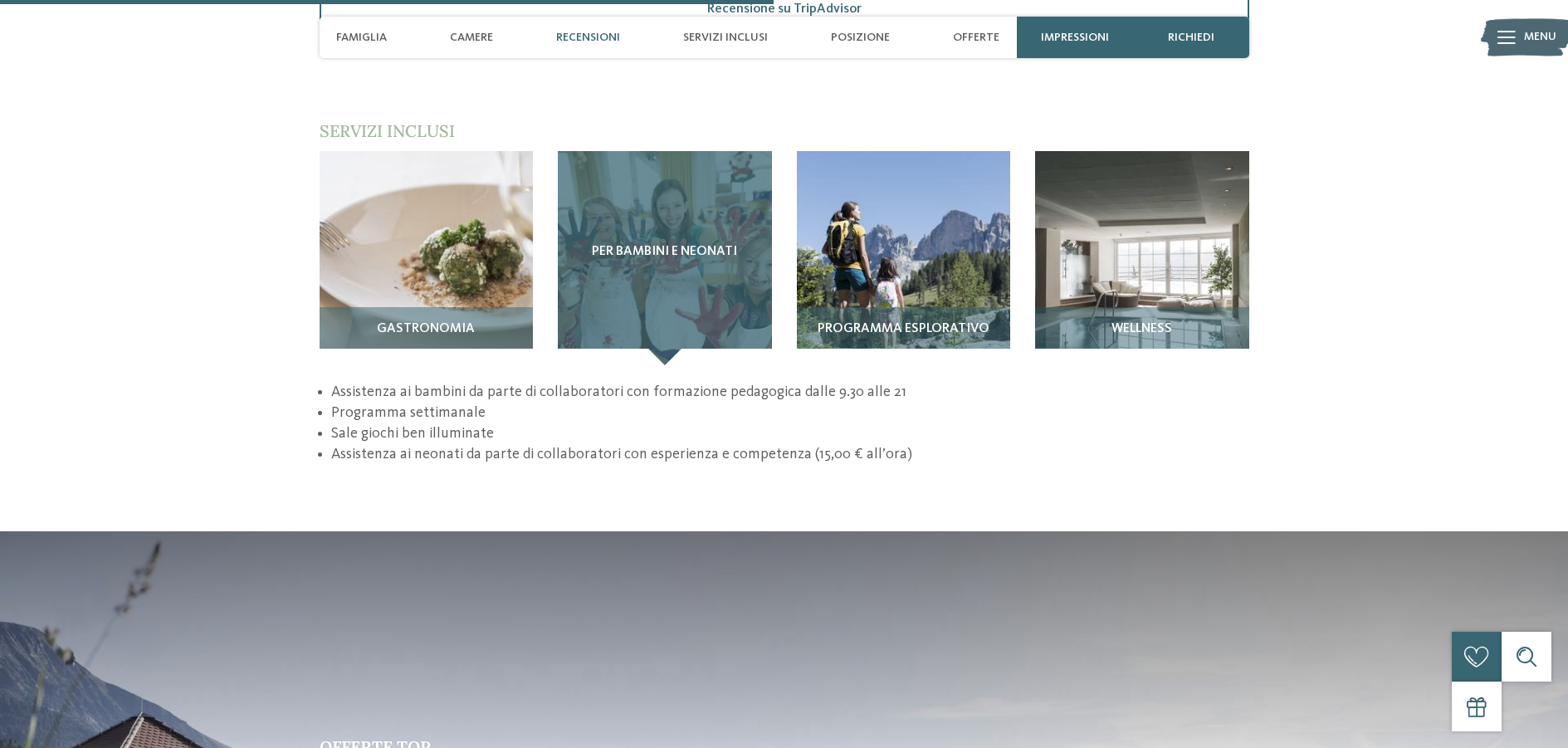
click at [690, 257] on div "Per bambini e neonati" at bounding box center [665, 257] width 214 height 214
click at [653, 223] on div "Per bambini e neonati" at bounding box center [665, 257] width 214 height 214
click at [669, 313] on div "Per bambini e neonati" at bounding box center [665, 257] width 214 height 214
